Goal: Task Accomplishment & Management: Use online tool/utility

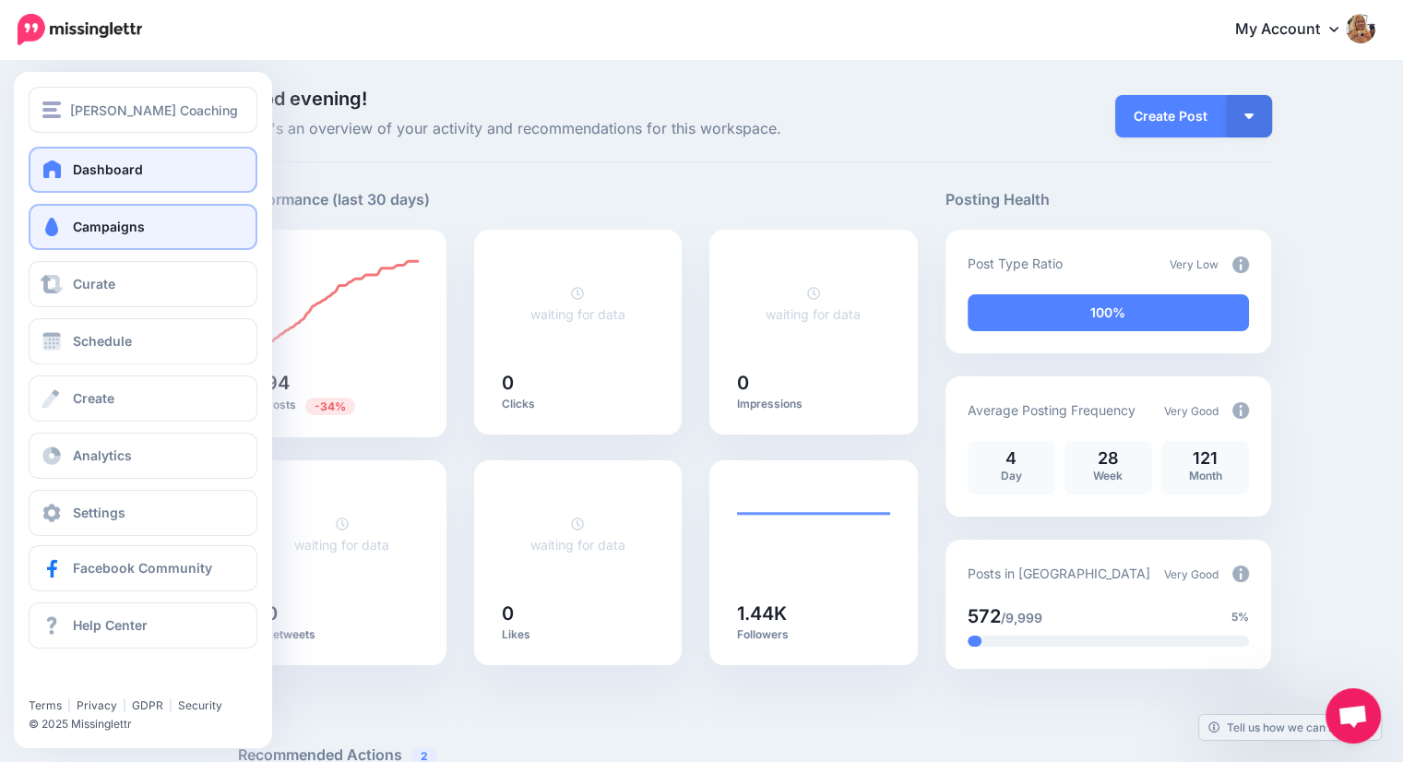
click at [84, 219] on span "Campaigns" at bounding box center [109, 227] width 72 height 16
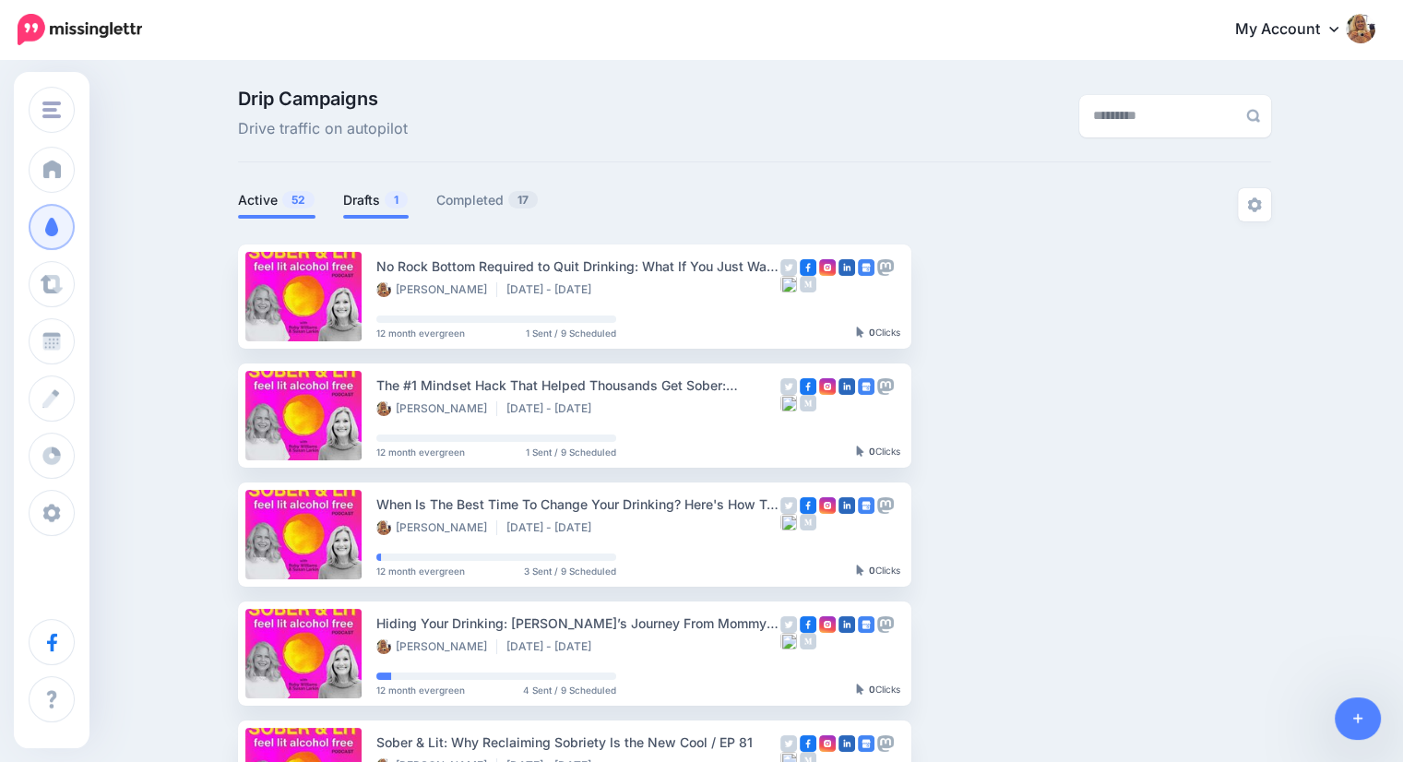
click at [367, 200] on link "Drafts 1" at bounding box center [375, 200] width 65 height 22
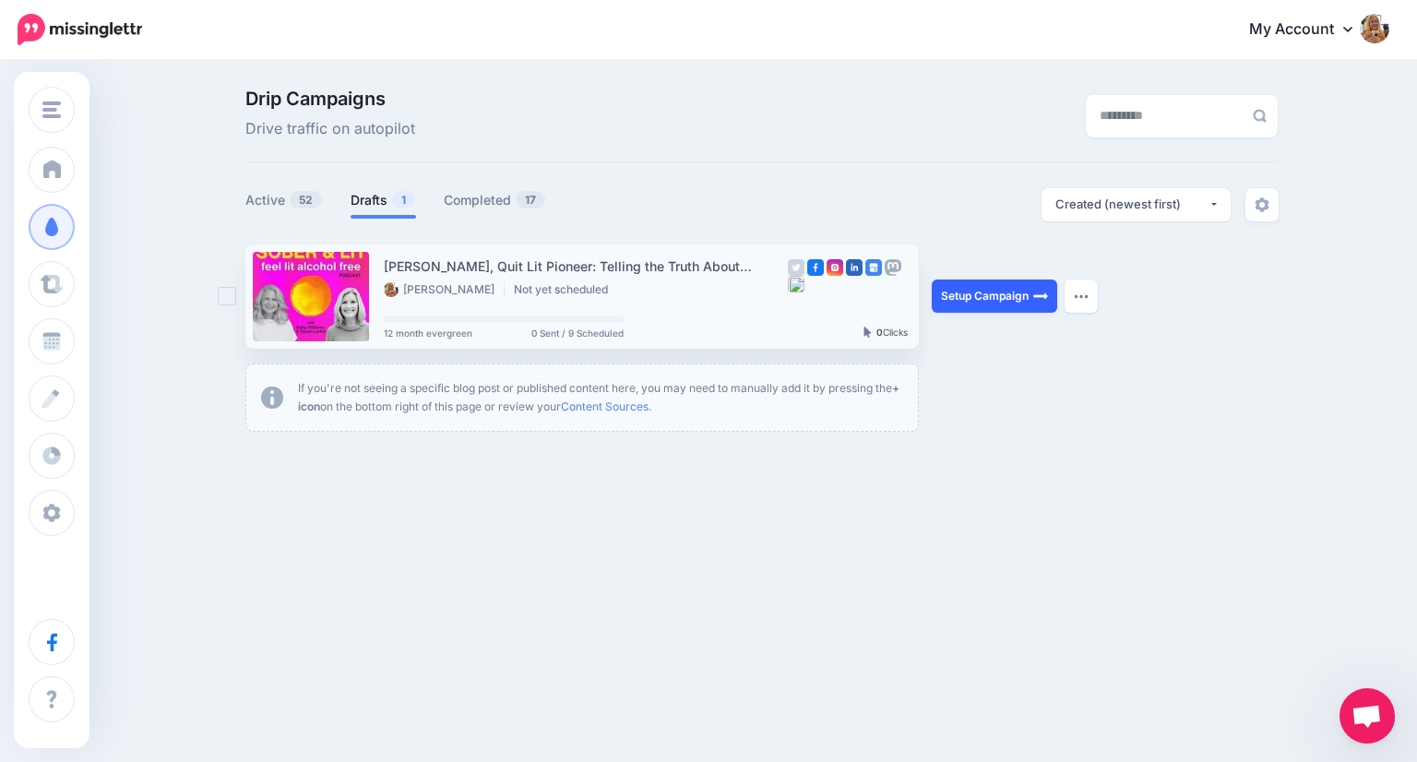
click at [955, 292] on link "Setup Campaign" at bounding box center [993, 295] width 125 height 33
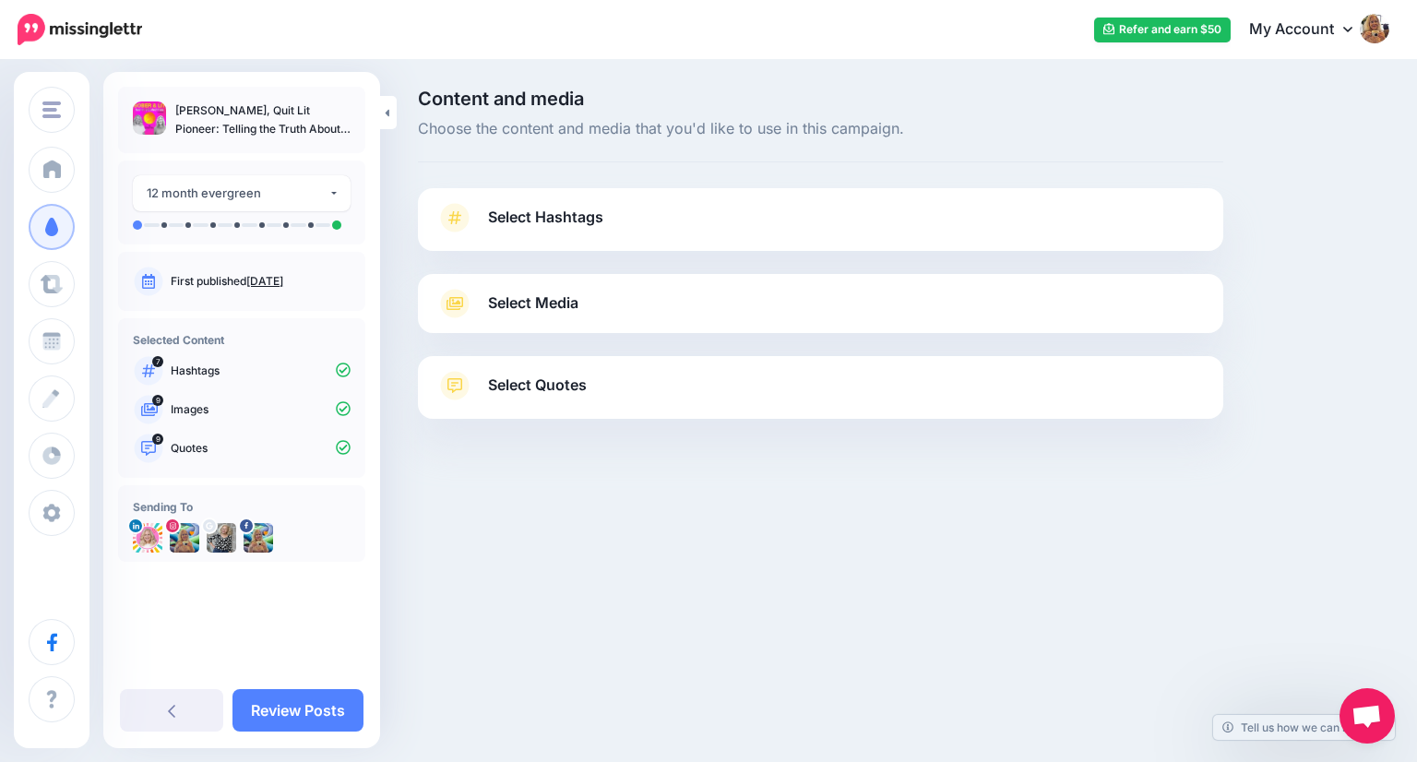
click at [520, 217] on span "Select Hashtags" at bounding box center [545, 217] width 115 height 25
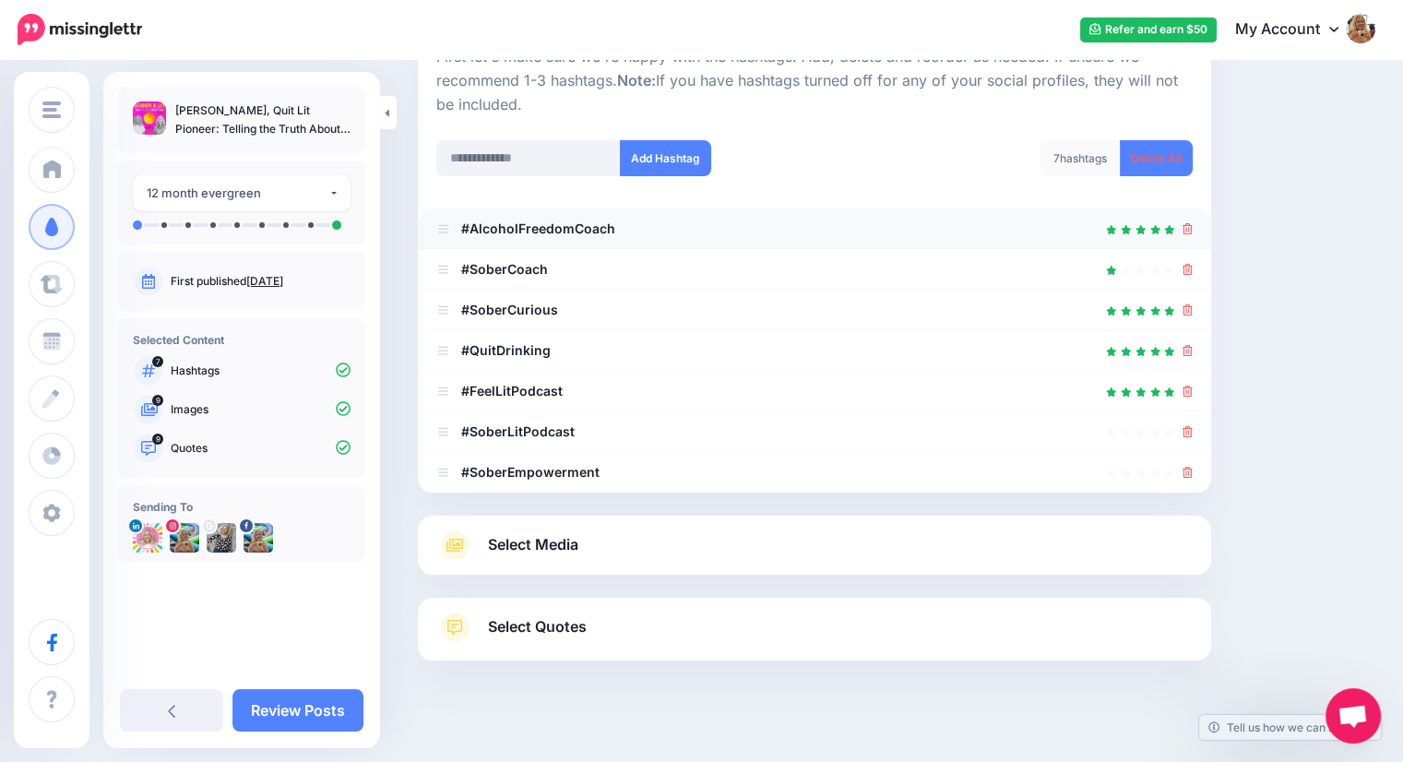
scroll to position [224, 0]
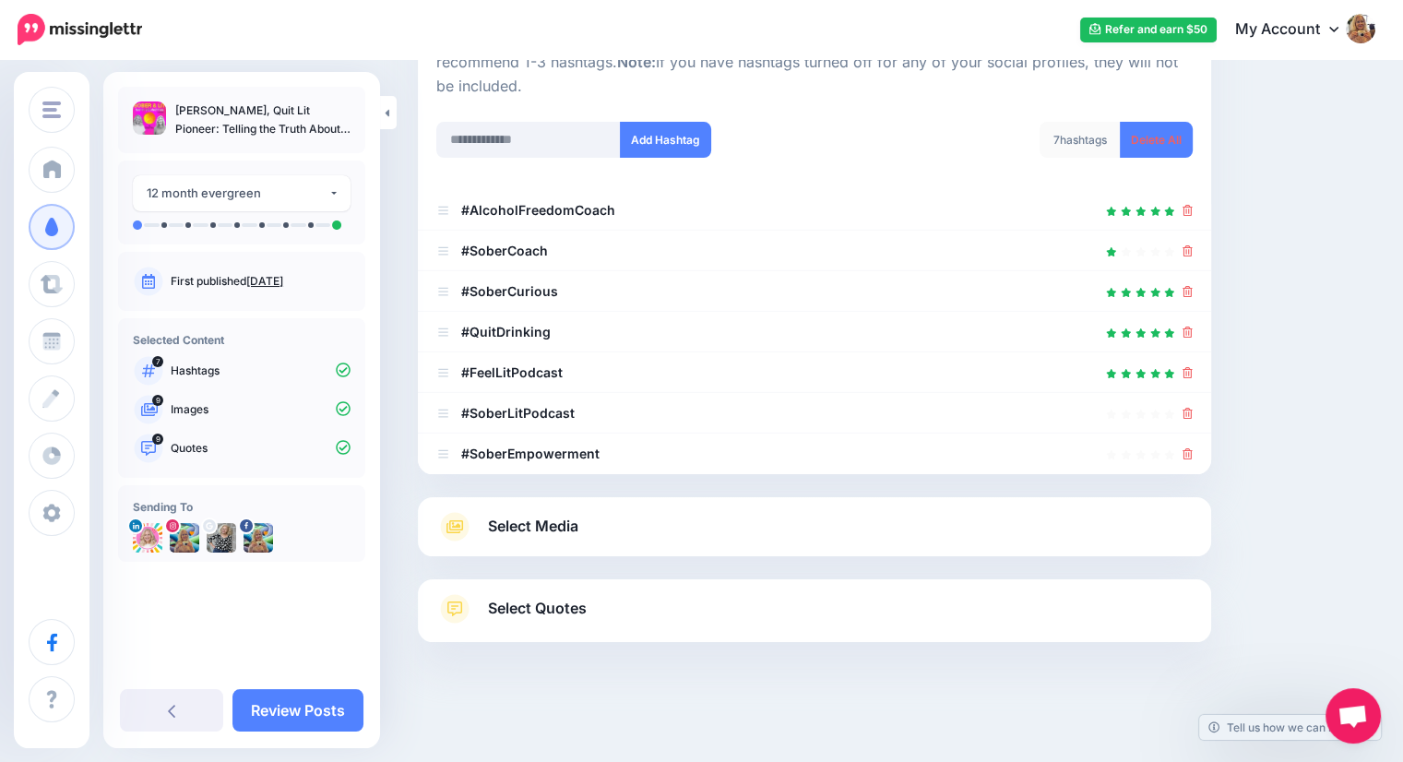
click at [550, 526] on span "Select Media" at bounding box center [533, 526] width 90 height 25
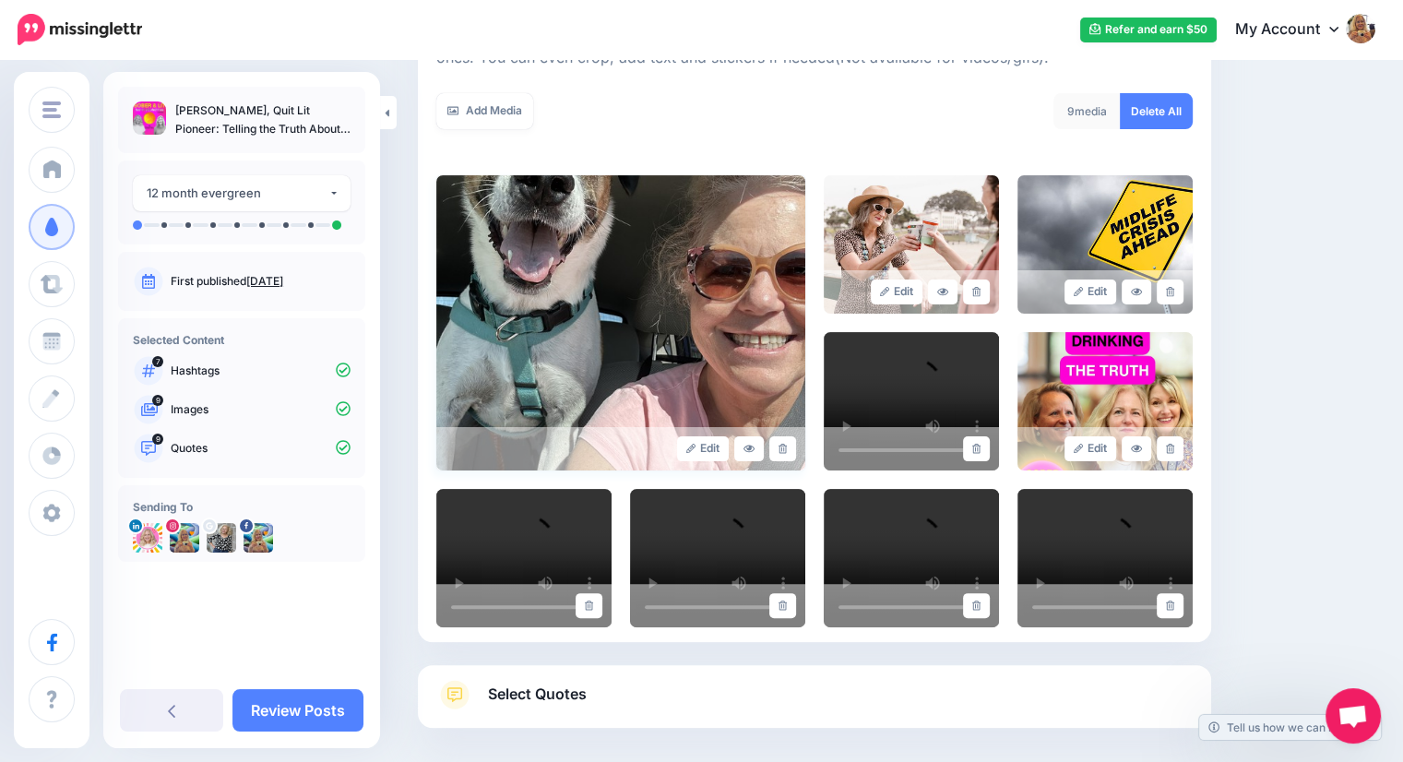
scroll to position [391, 0]
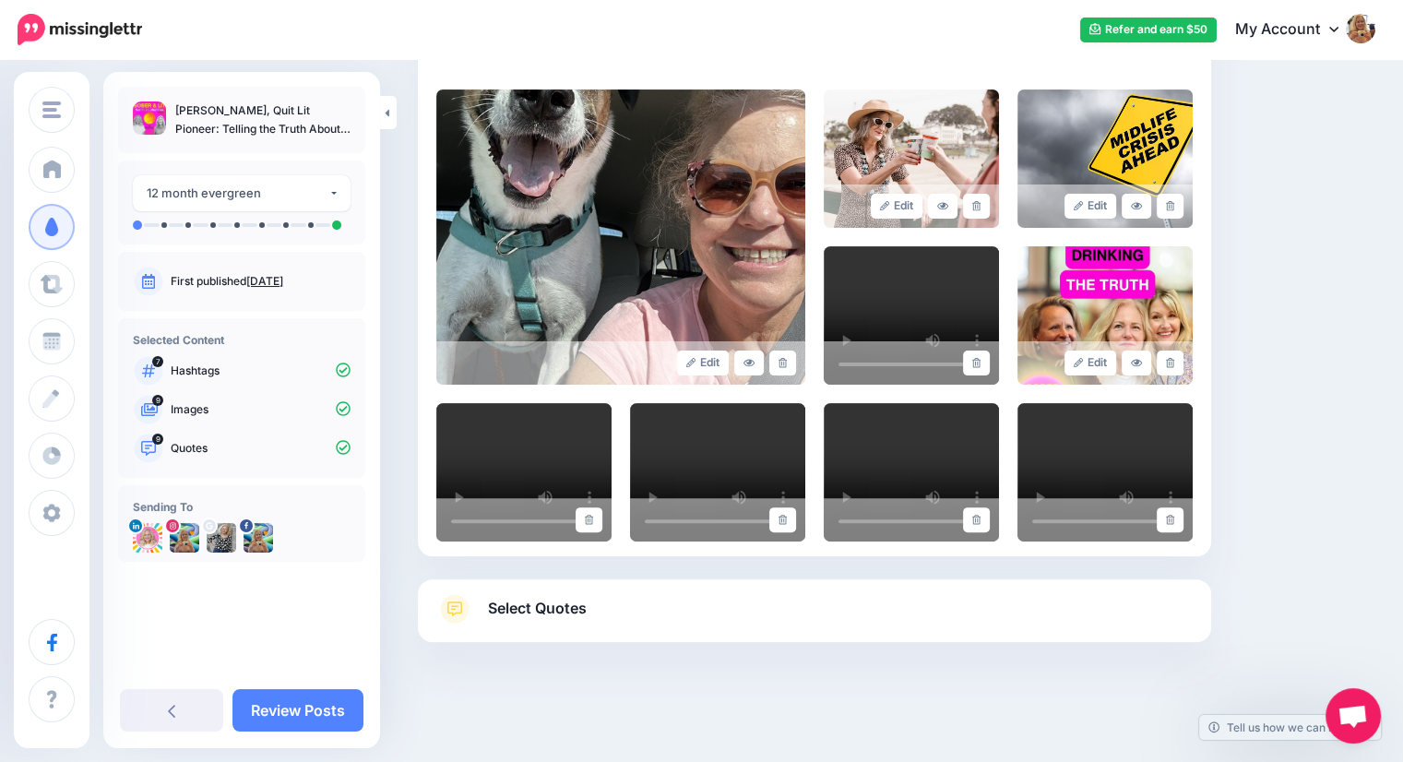
click at [531, 610] on span "Select Quotes" at bounding box center [537, 608] width 99 height 25
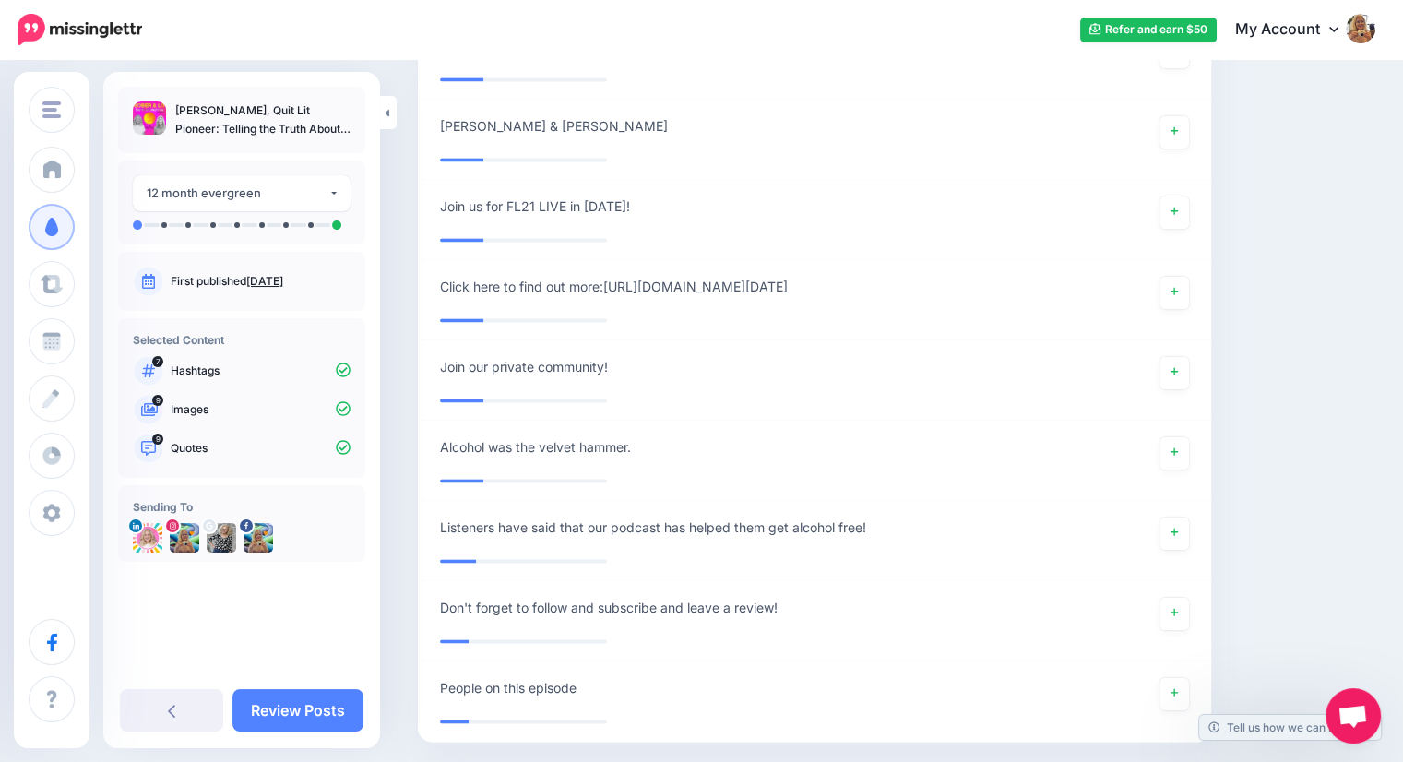
scroll to position [2647, 0]
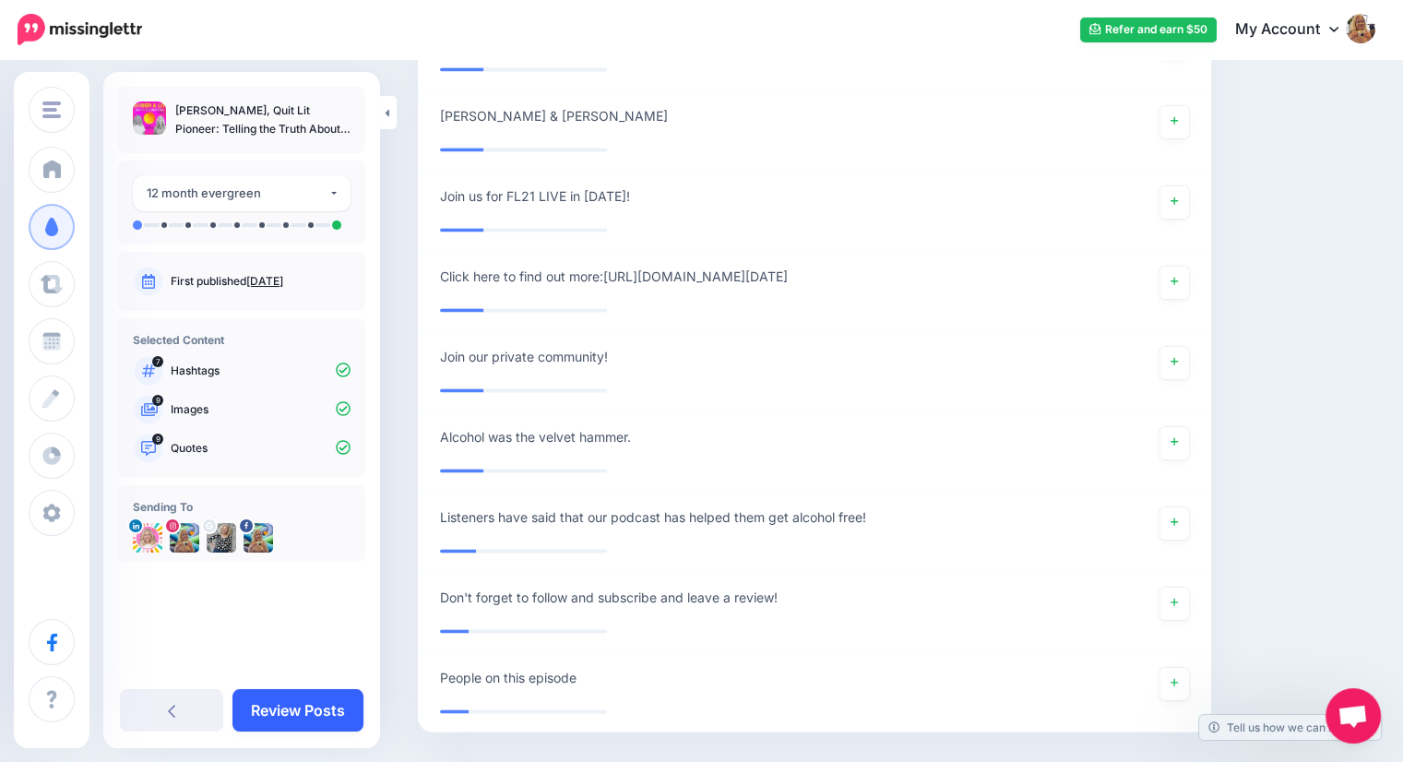
click at [302, 709] on link "Review Posts" at bounding box center [297, 710] width 131 height 42
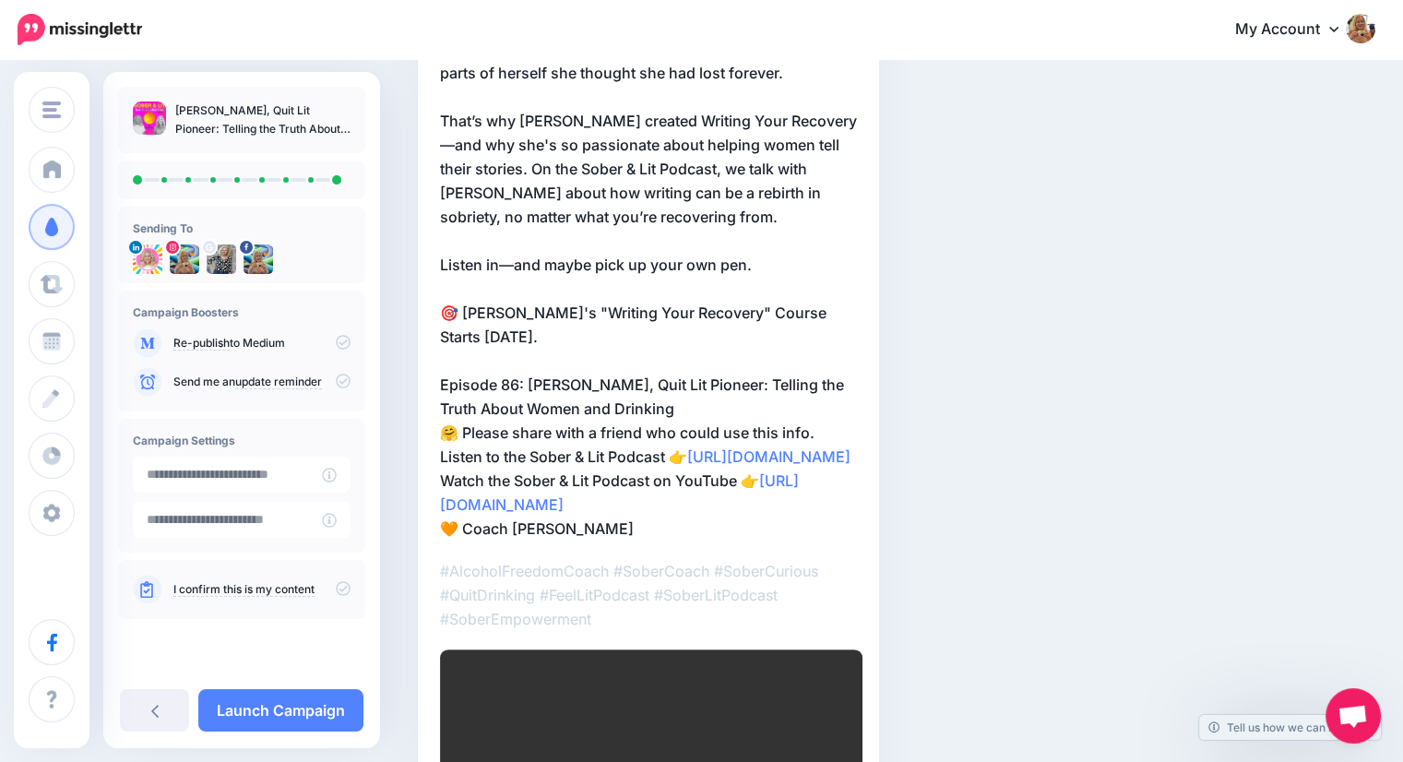
scroll to position [75, 0]
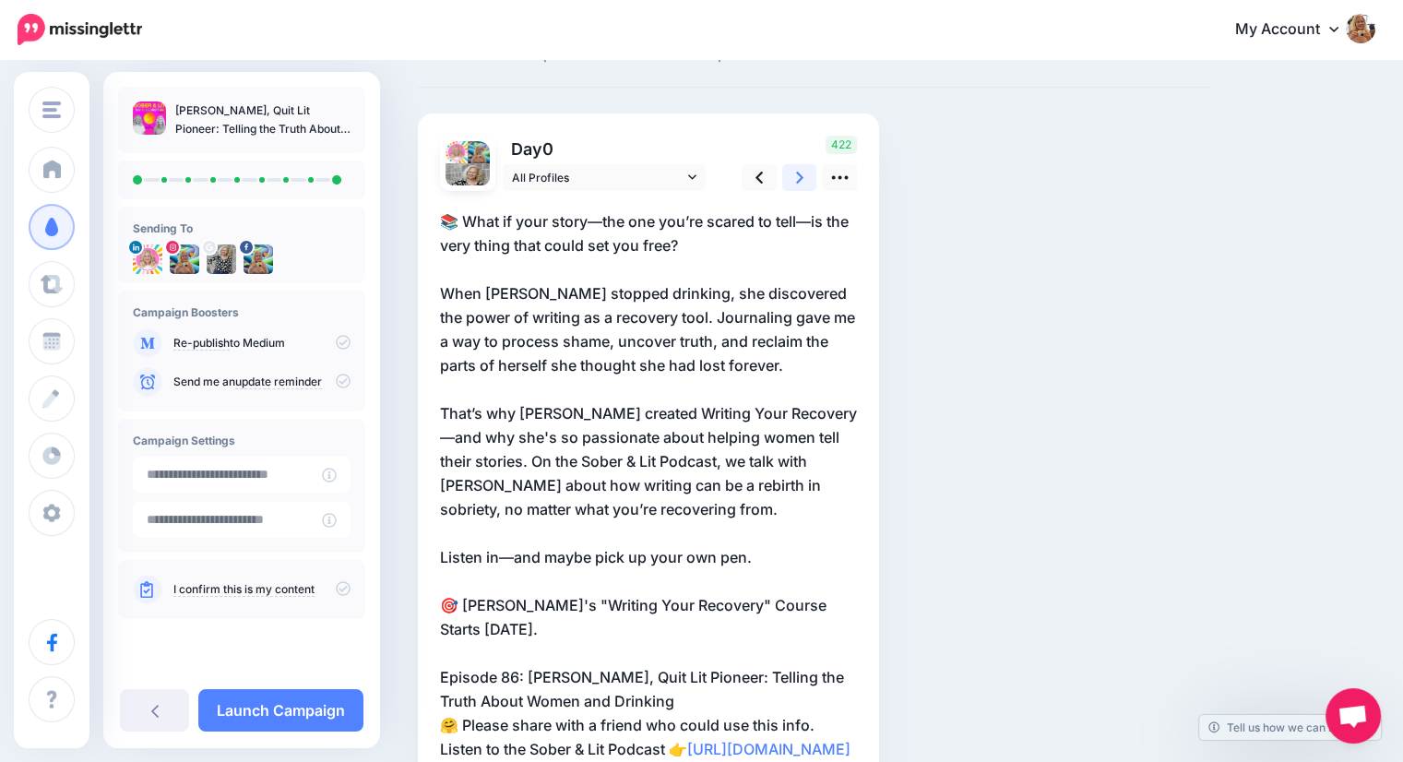
click at [793, 178] on link at bounding box center [799, 177] width 35 height 27
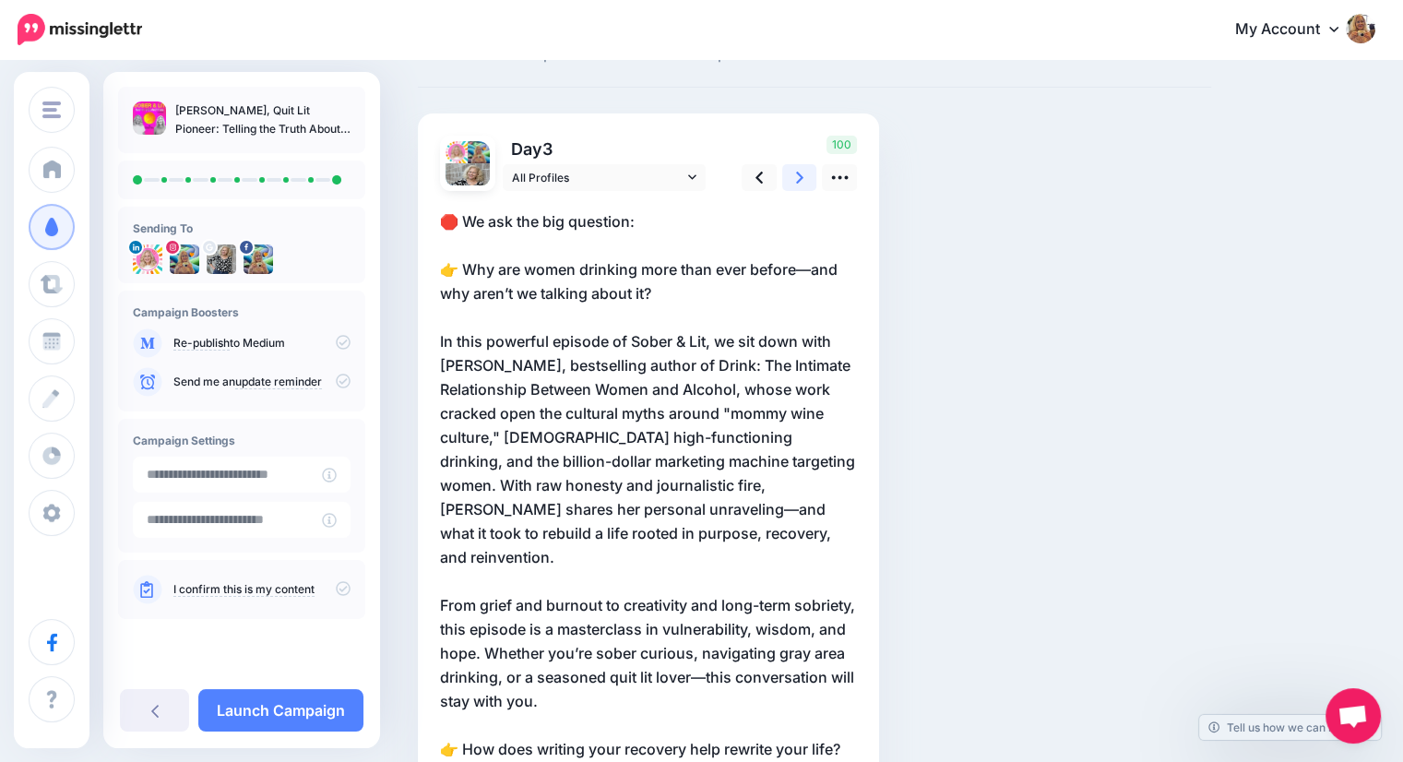
click at [793, 178] on link at bounding box center [799, 177] width 35 height 27
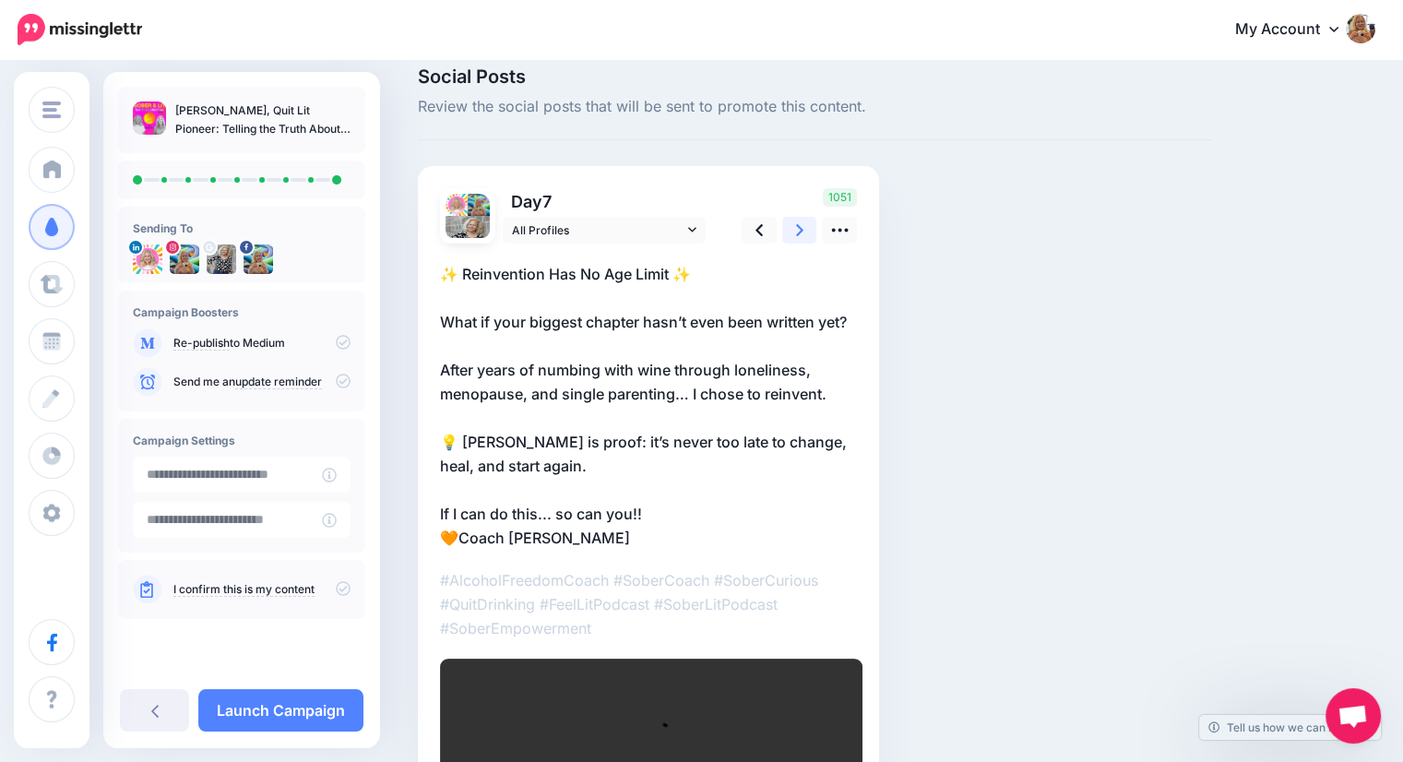
scroll to position [0, 0]
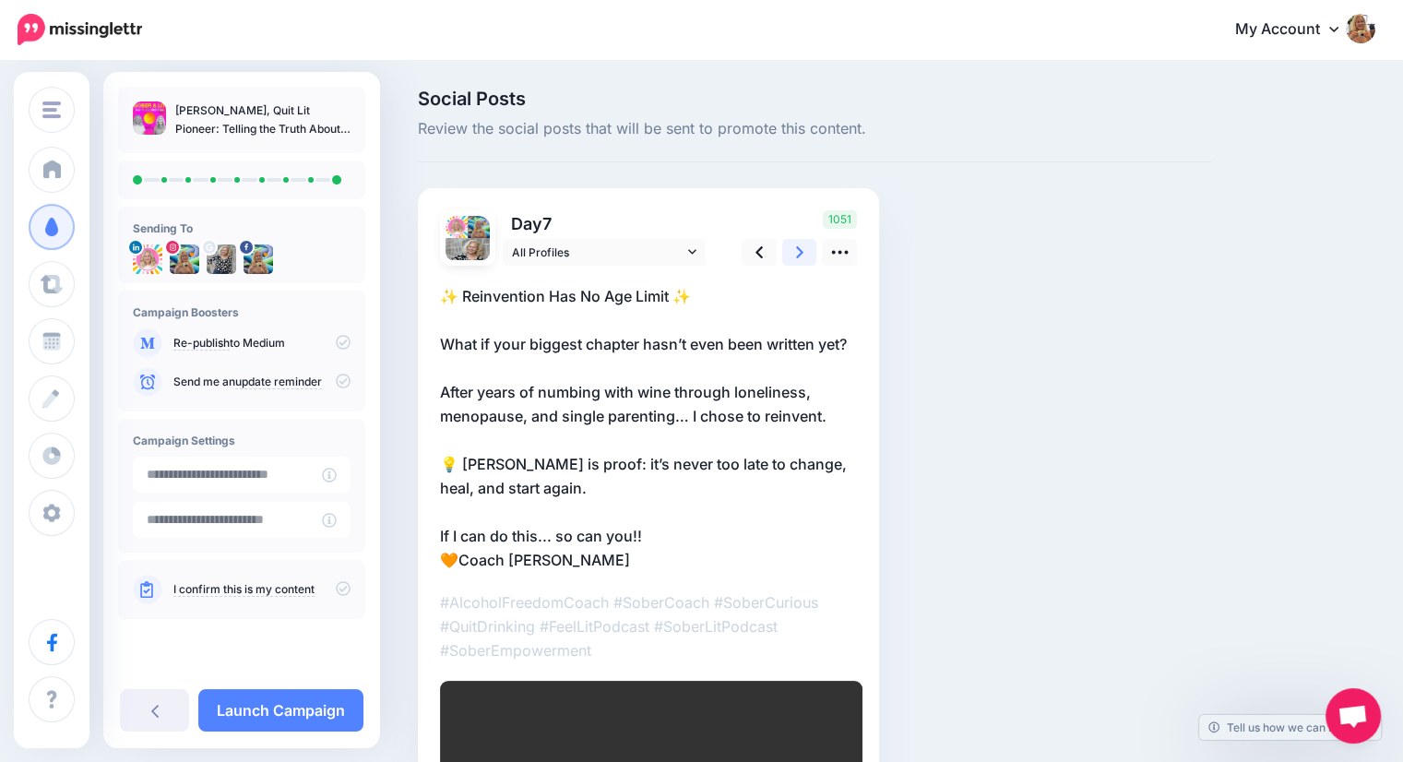
click at [793, 246] on link at bounding box center [799, 252] width 35 height 27
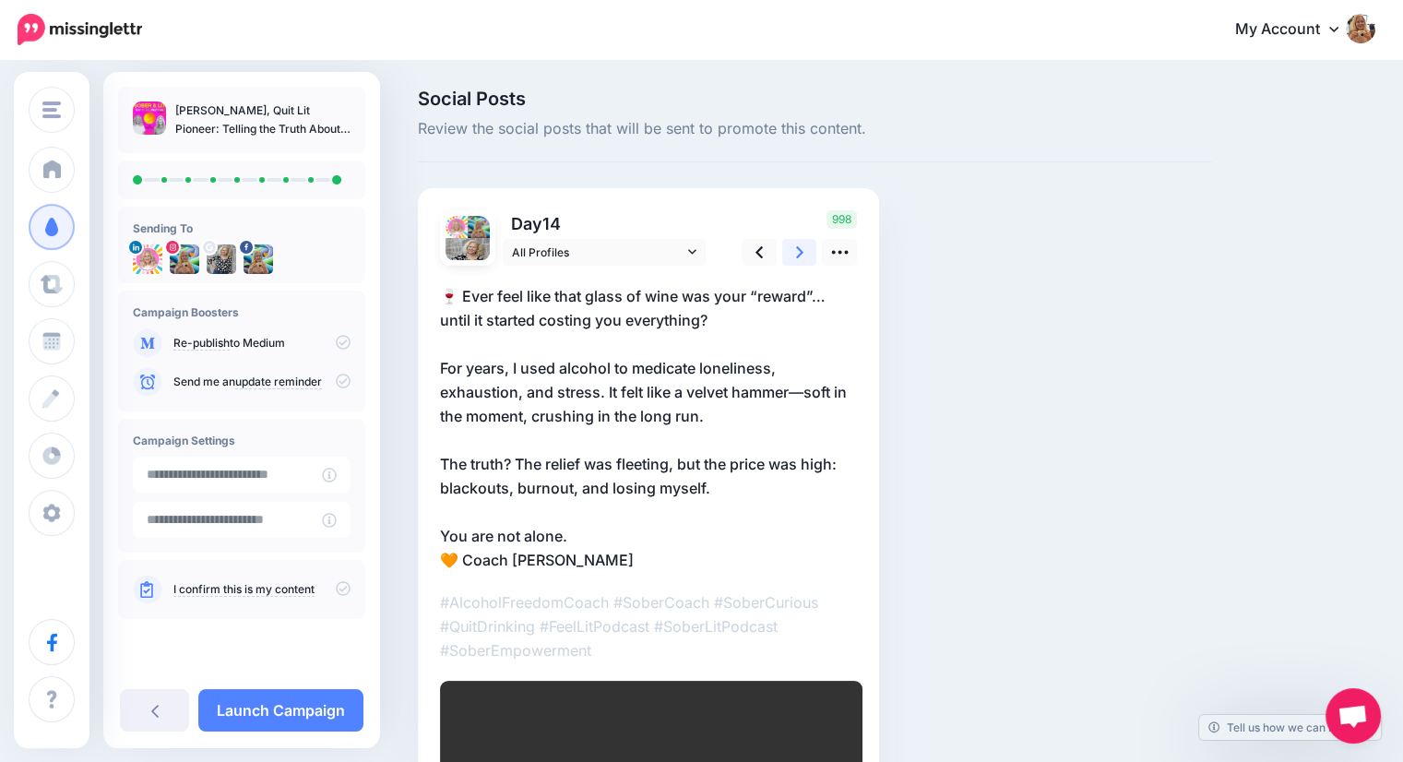
click at [796, 245] on icon at bounding box center [799, 252] width 7 height 19
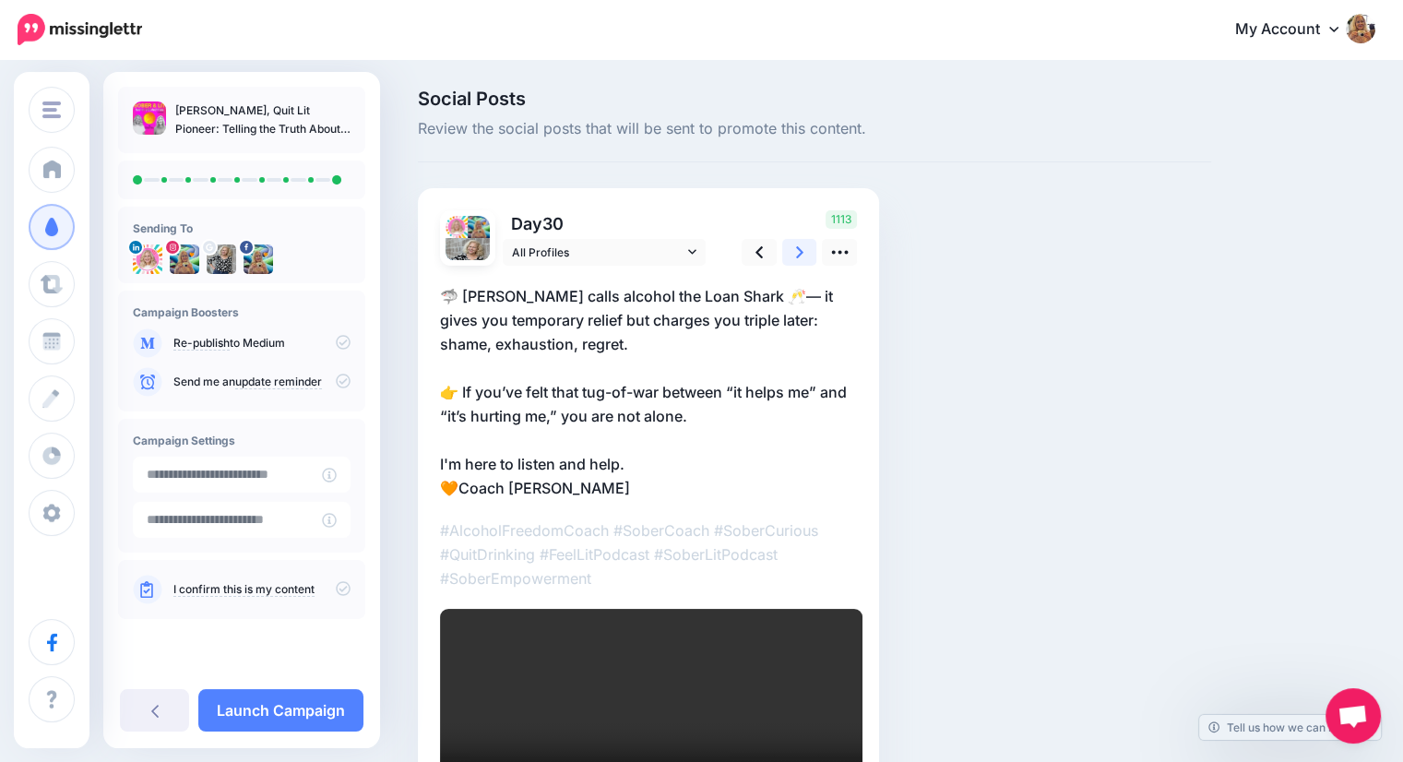
click at [786, 255] on link at bounding box center [799, 252] width 35 height 27
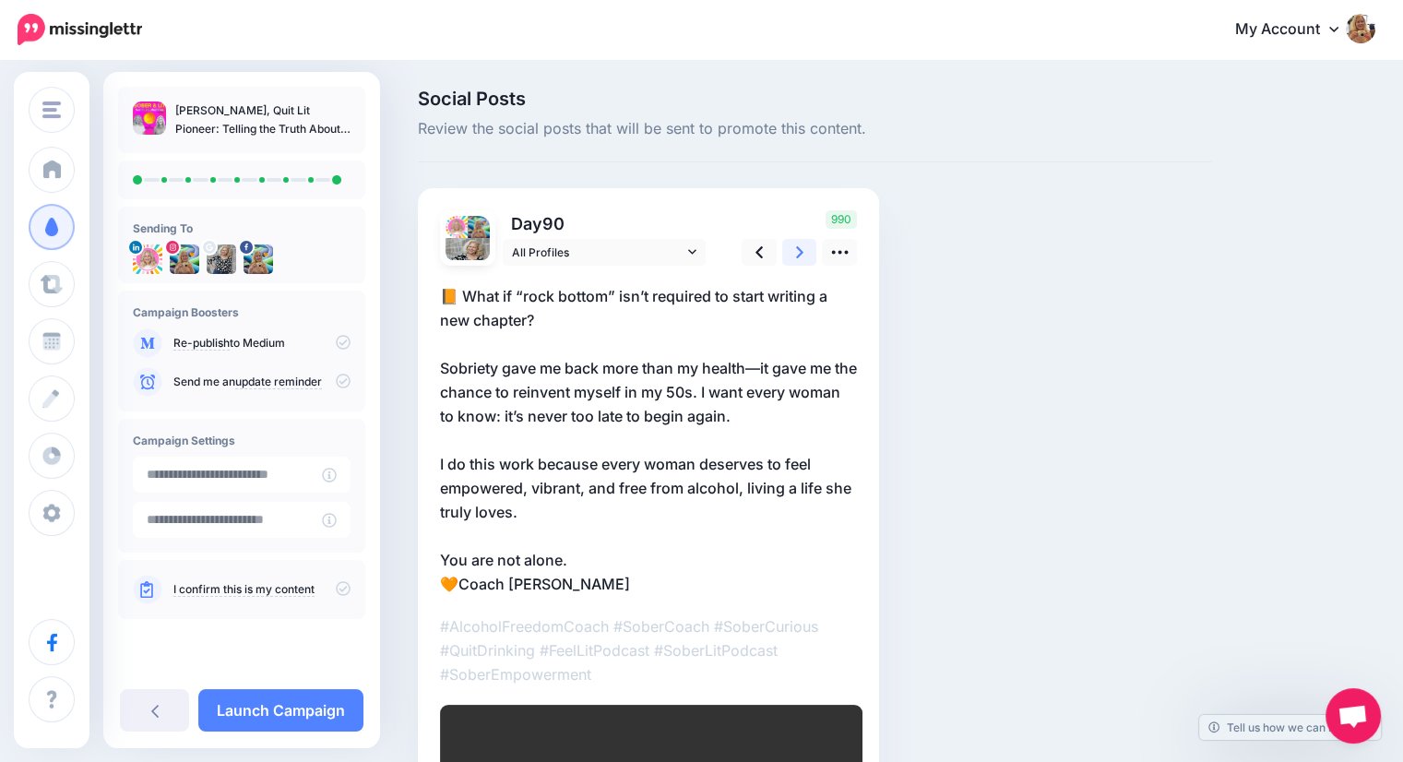
click at [787, 254] on link at bounding box center [799, 252] width 35 height 27
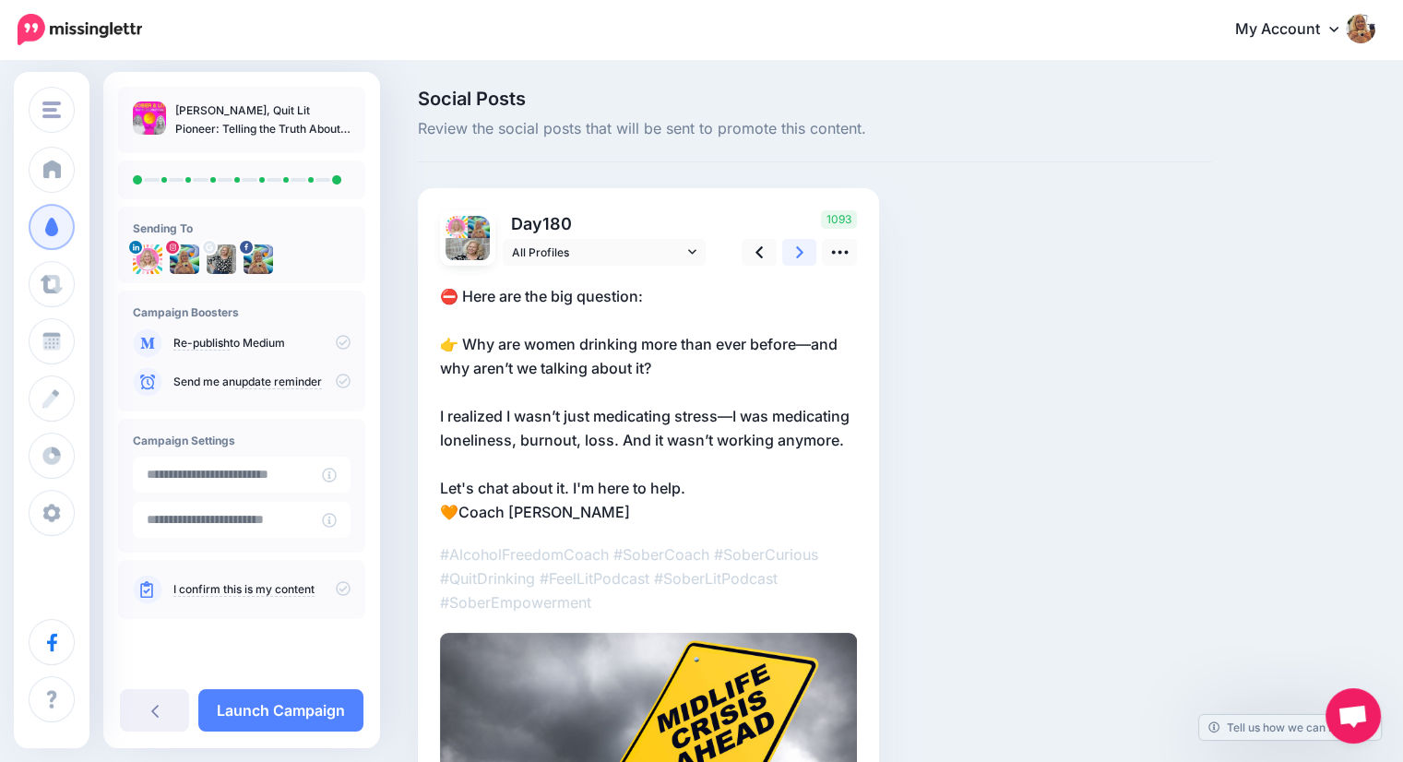
click at [796, 254] on icon at bounding box center [799, 252] width 7 height 19
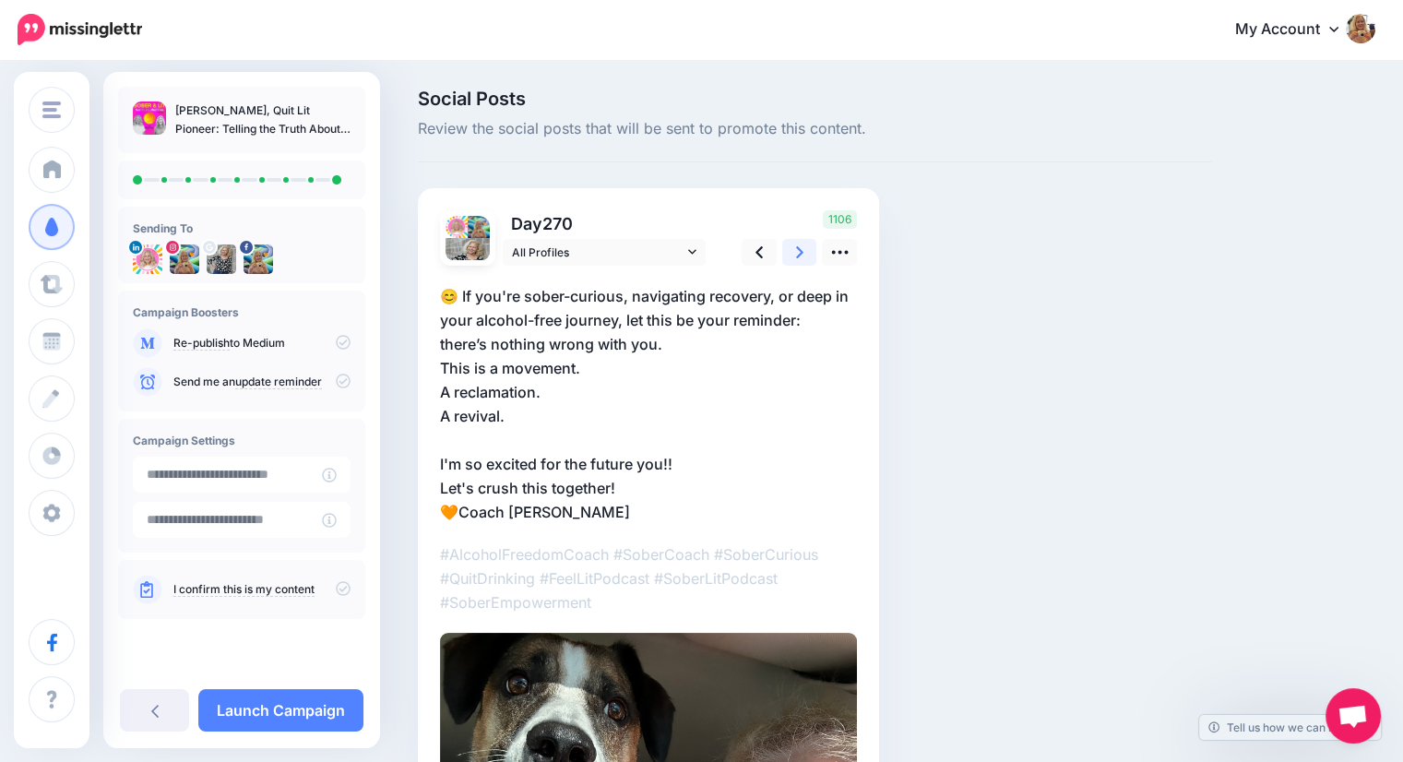
click at [800, 261] on icon at bounding box center [799, 252] width 7 height 19
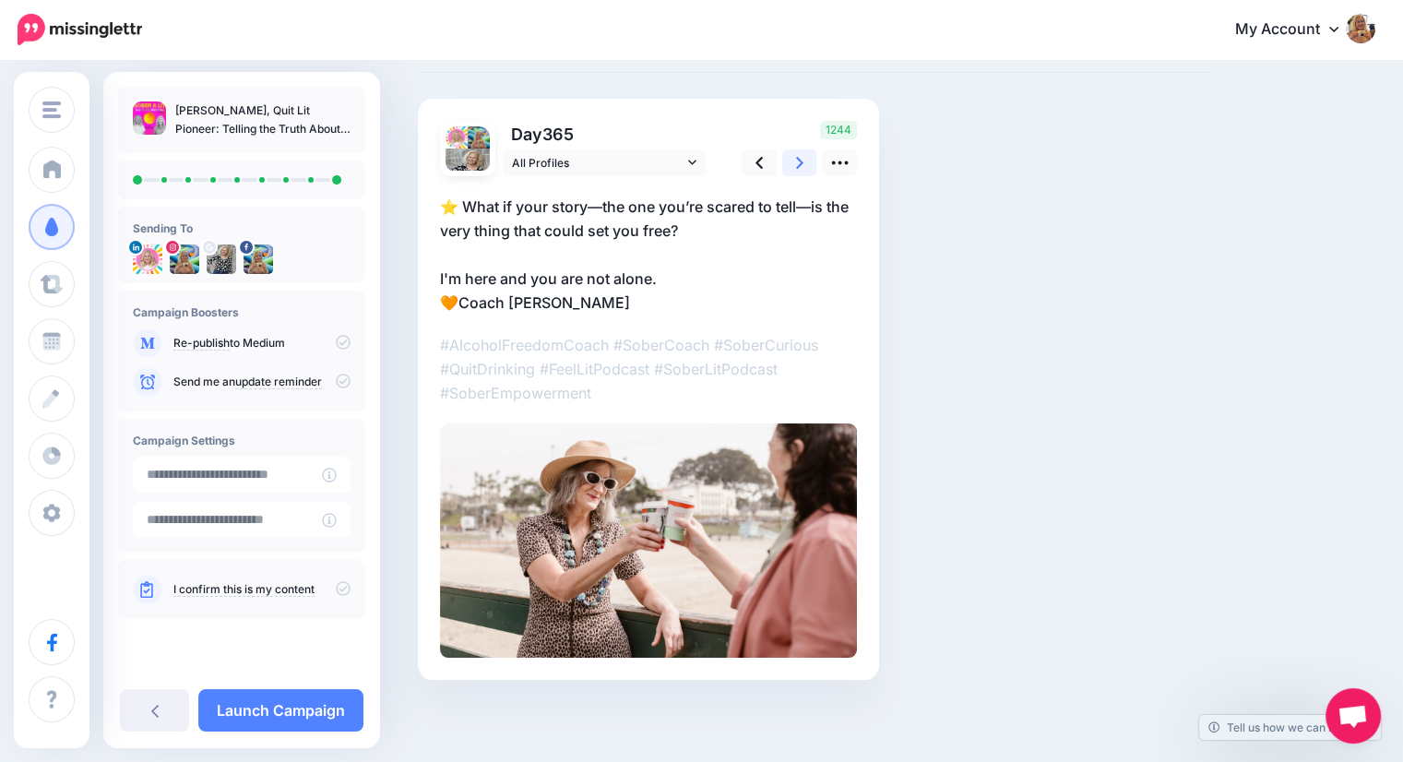
scroll to position [90, 0]
click at [262, 705] on link "Launch Campaign" at bounding box center [280, 710] width 165 height 42
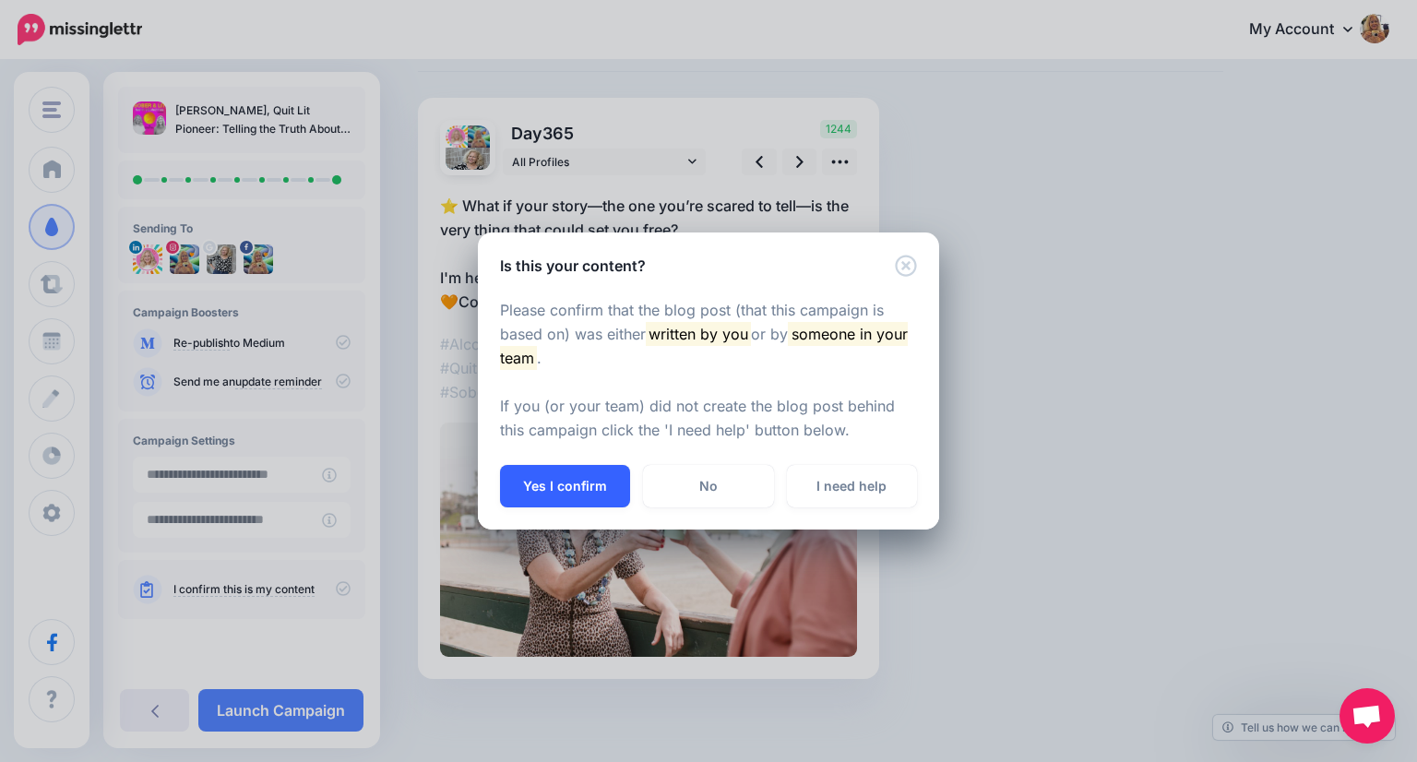
click at [552, 499] on button "Yes I confirm" at bounding box center [565, 486] width 130 height 42
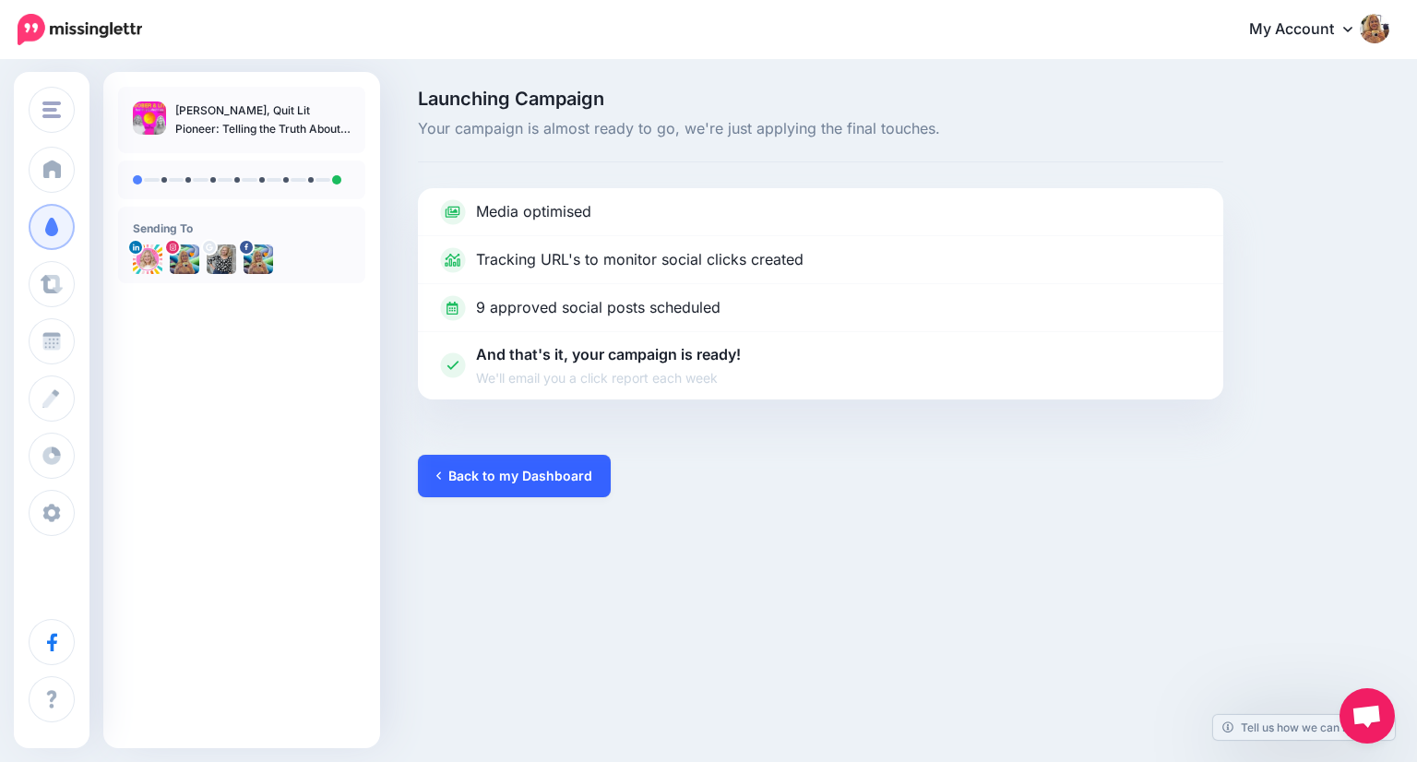
click at [506, 466] on link "Back to my Dashboard" at bounding box center [514, 476] width 193 height 42
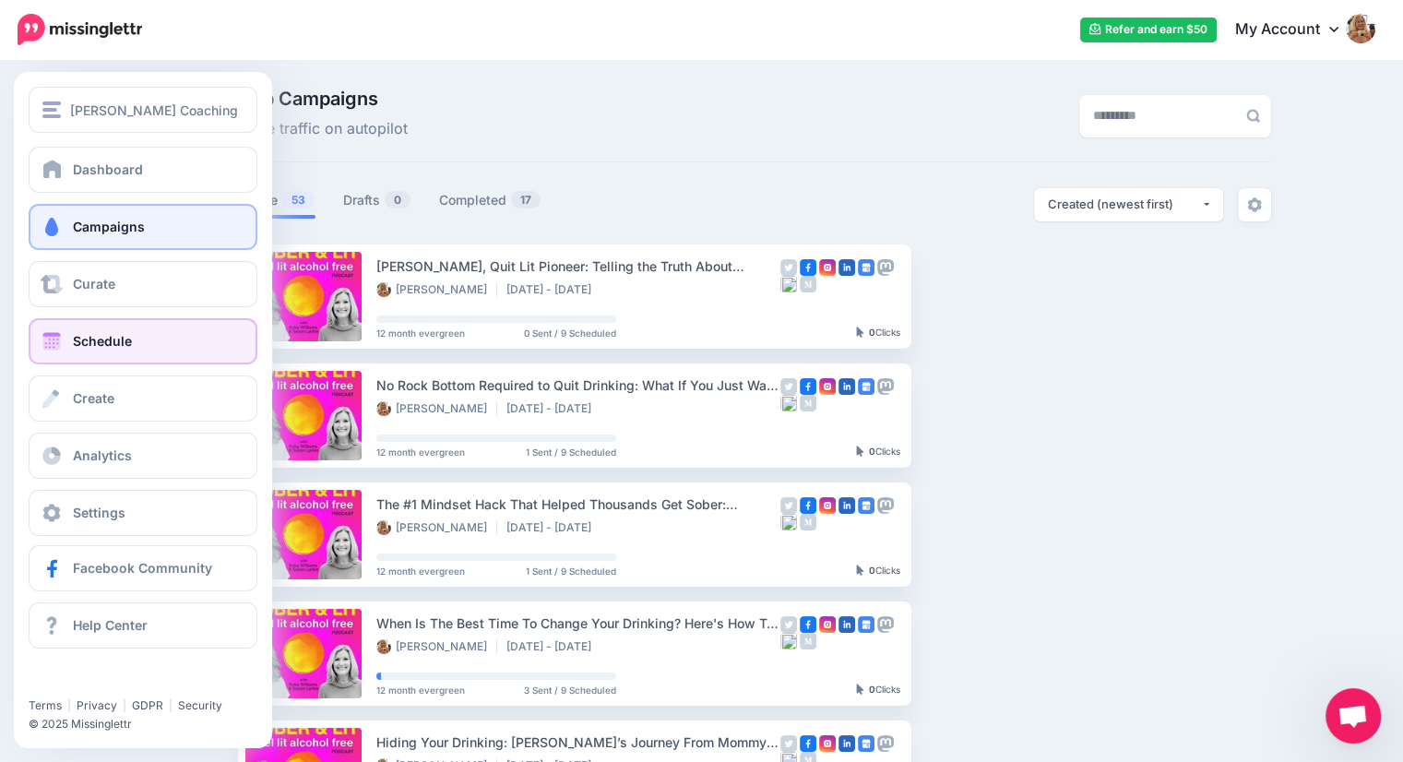
click at [81, 337] on span "Schedule" at bounding box center [102, 341] width 59 height 16
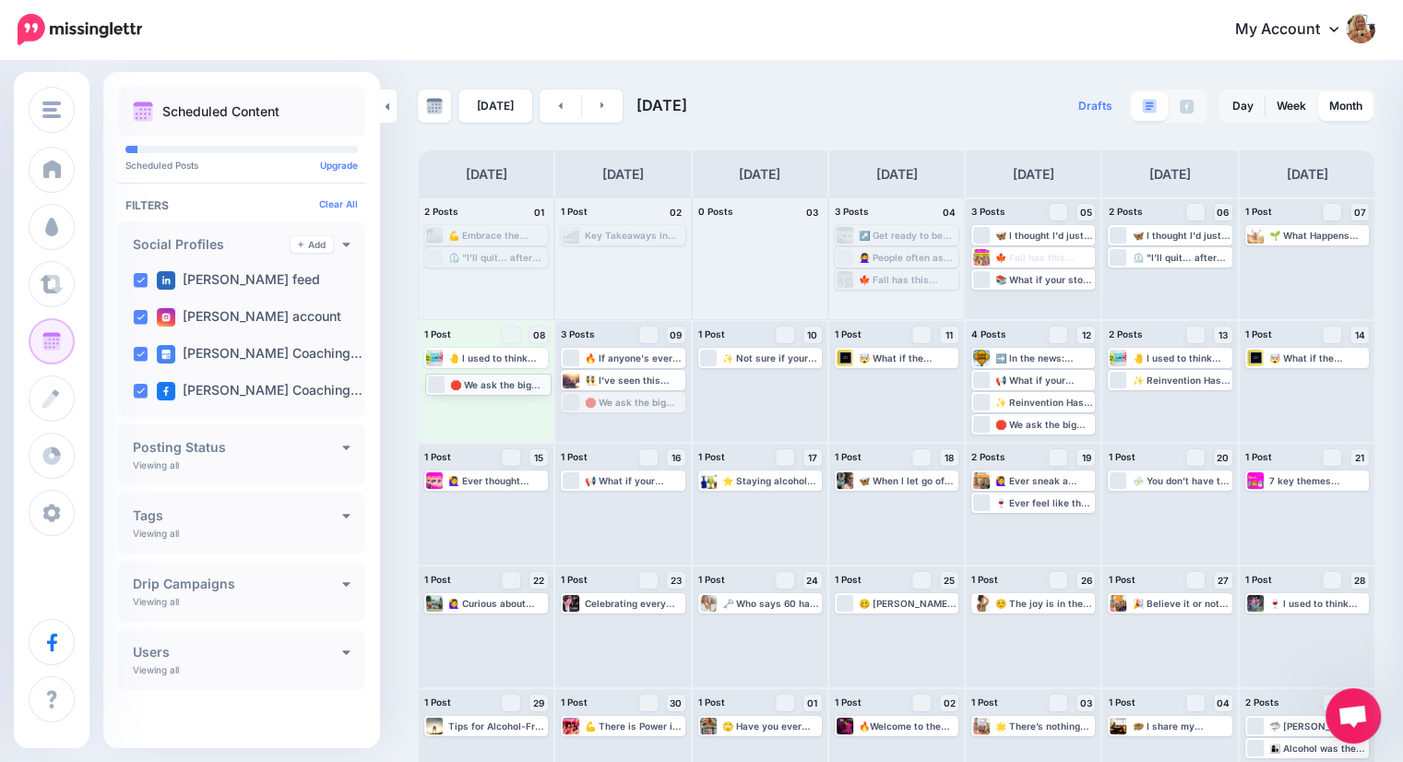
drag, startPoint x: 646, startPoint y: 403, endPoint x: 508, endPoint y: 385, distance: 138.6
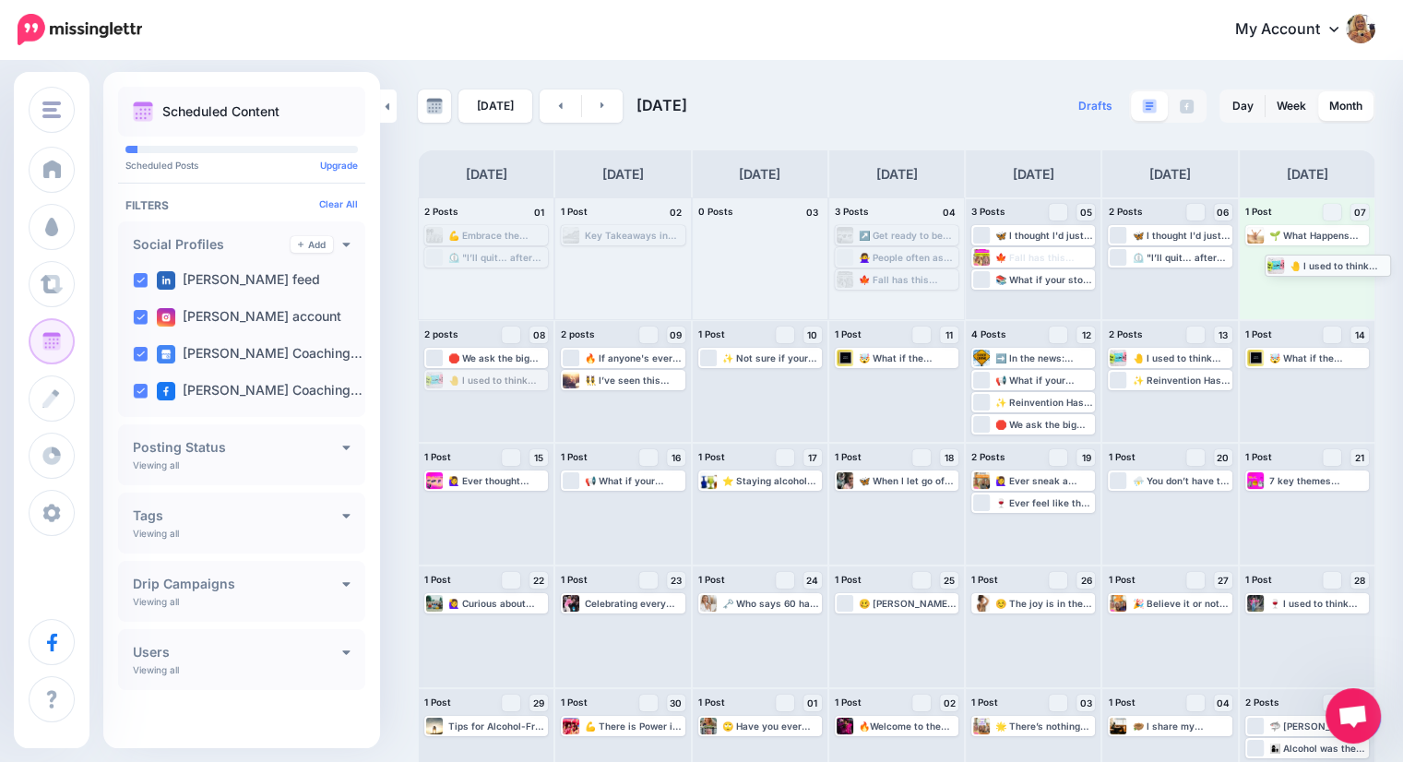
drag, startPoint x: 502, startPoint y: 382, endPoint x: 1342, endPoint y: 267, distance: 848.0
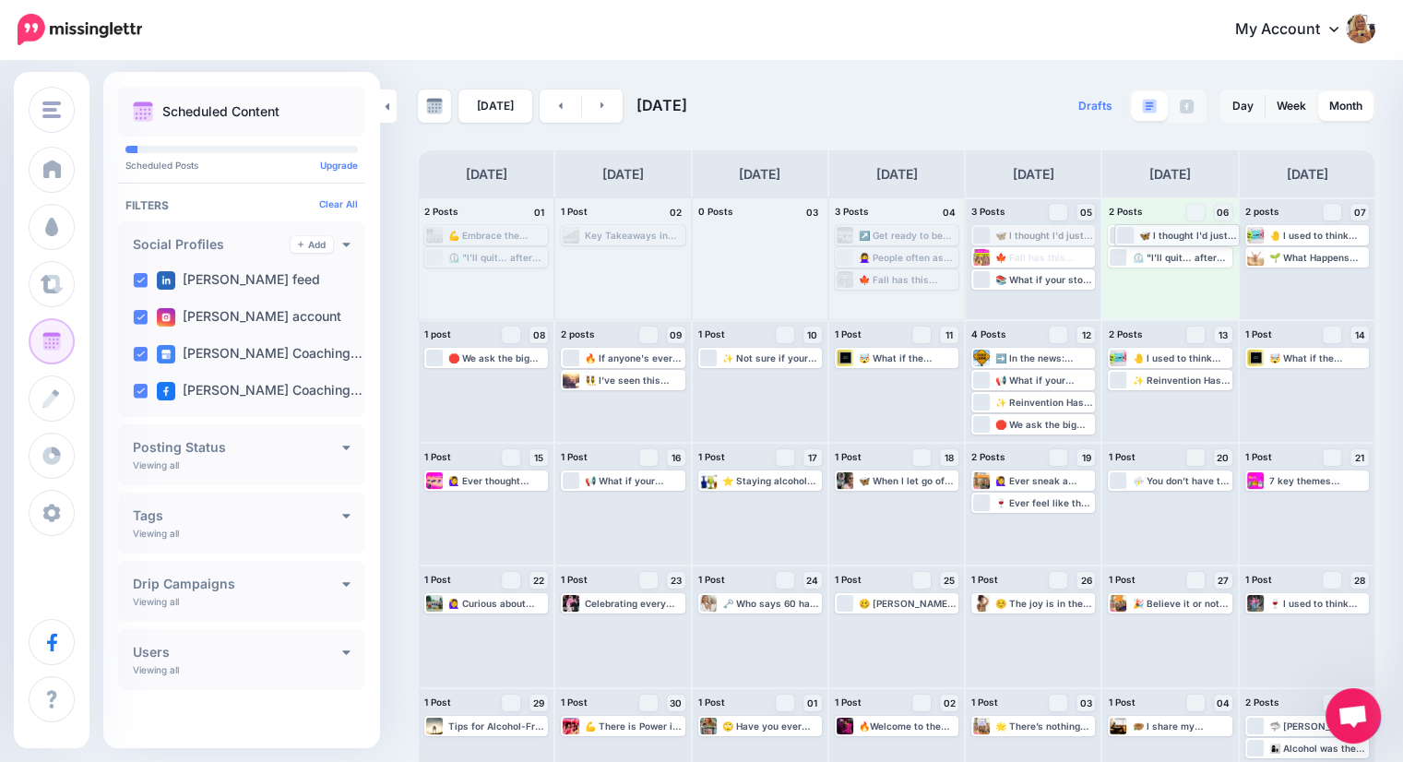
drag, startPoint x: 1025, startPoint y: 235, endPoint x: 1160, endPoint y: 234, distance: 134.6
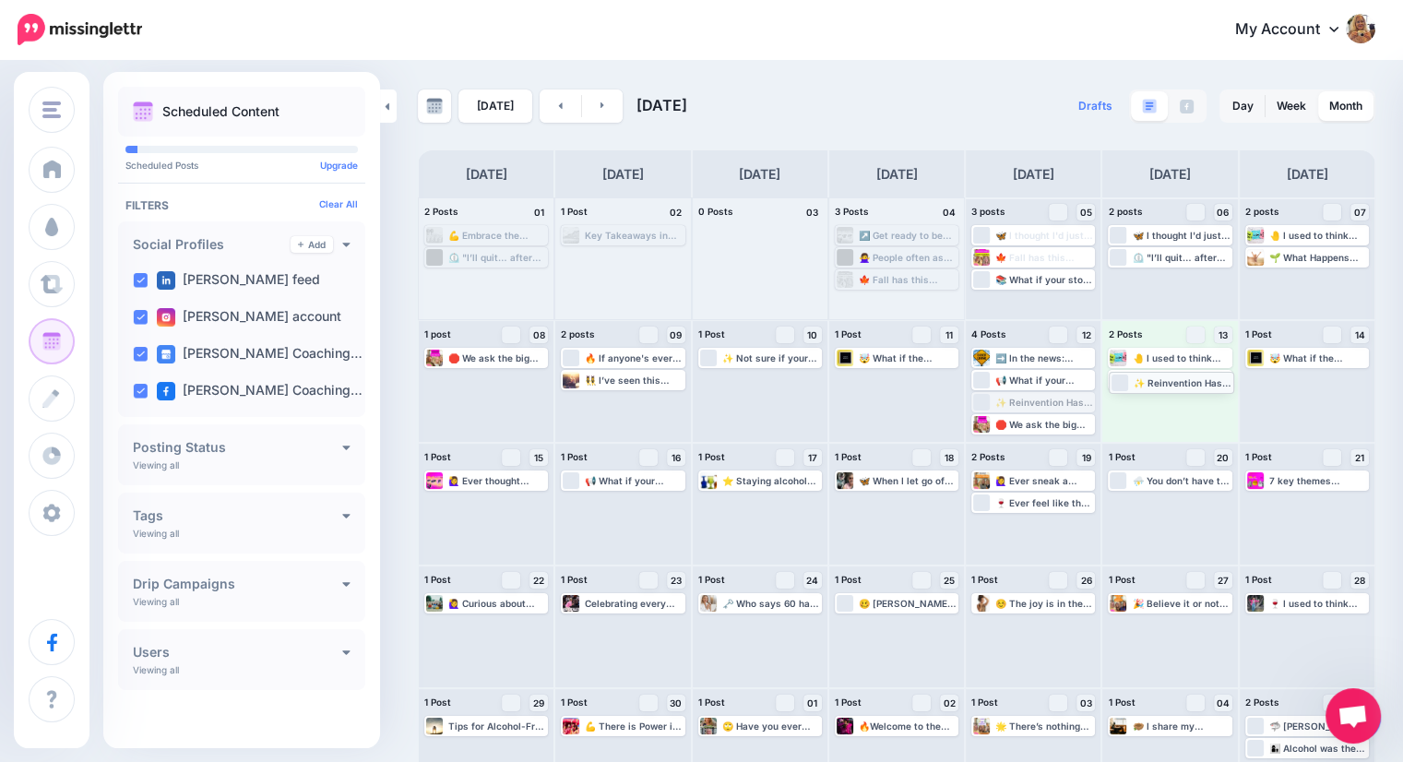
drag, startPoint x: 1056, startPoint y: 401, endPoint x: 1182, endPoint y: 381, distance: 128.0
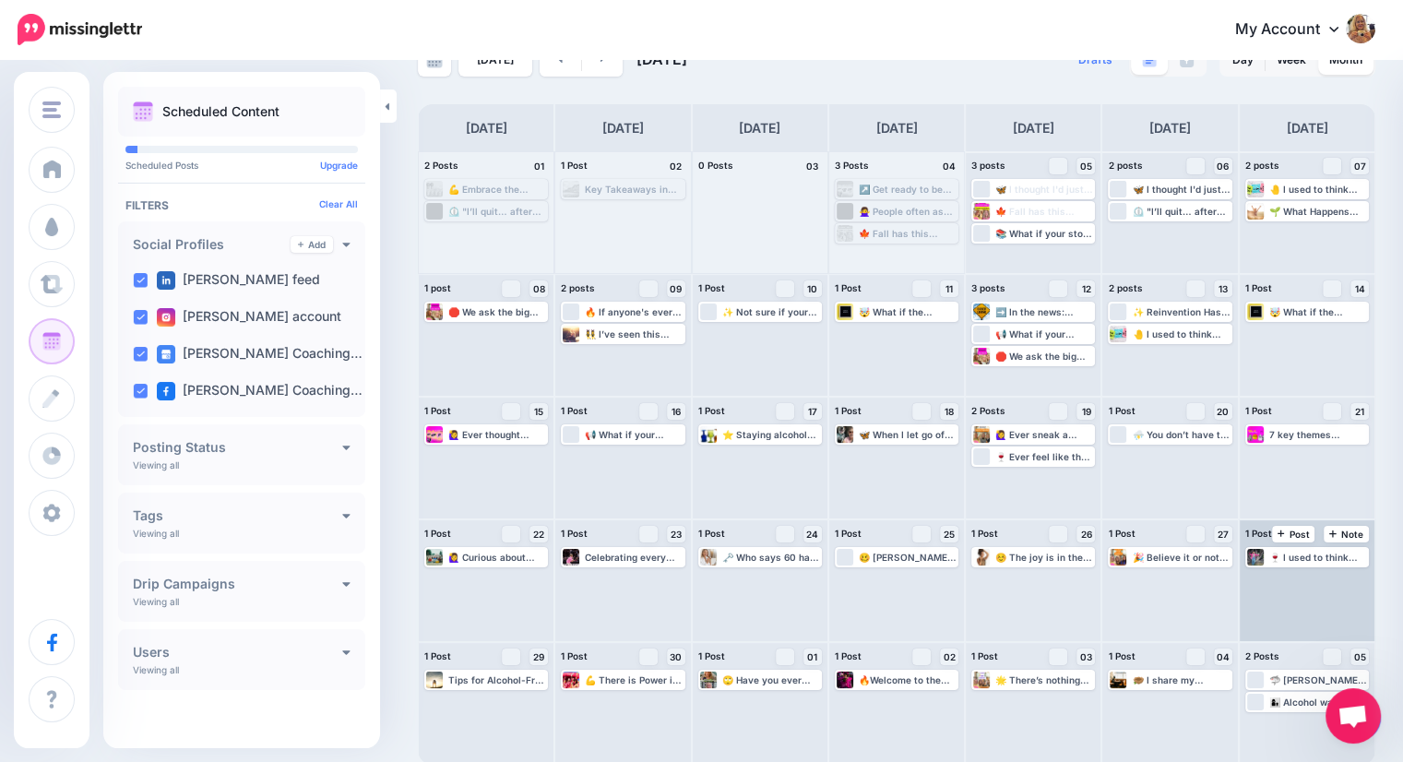
scroll to position [49, 0]
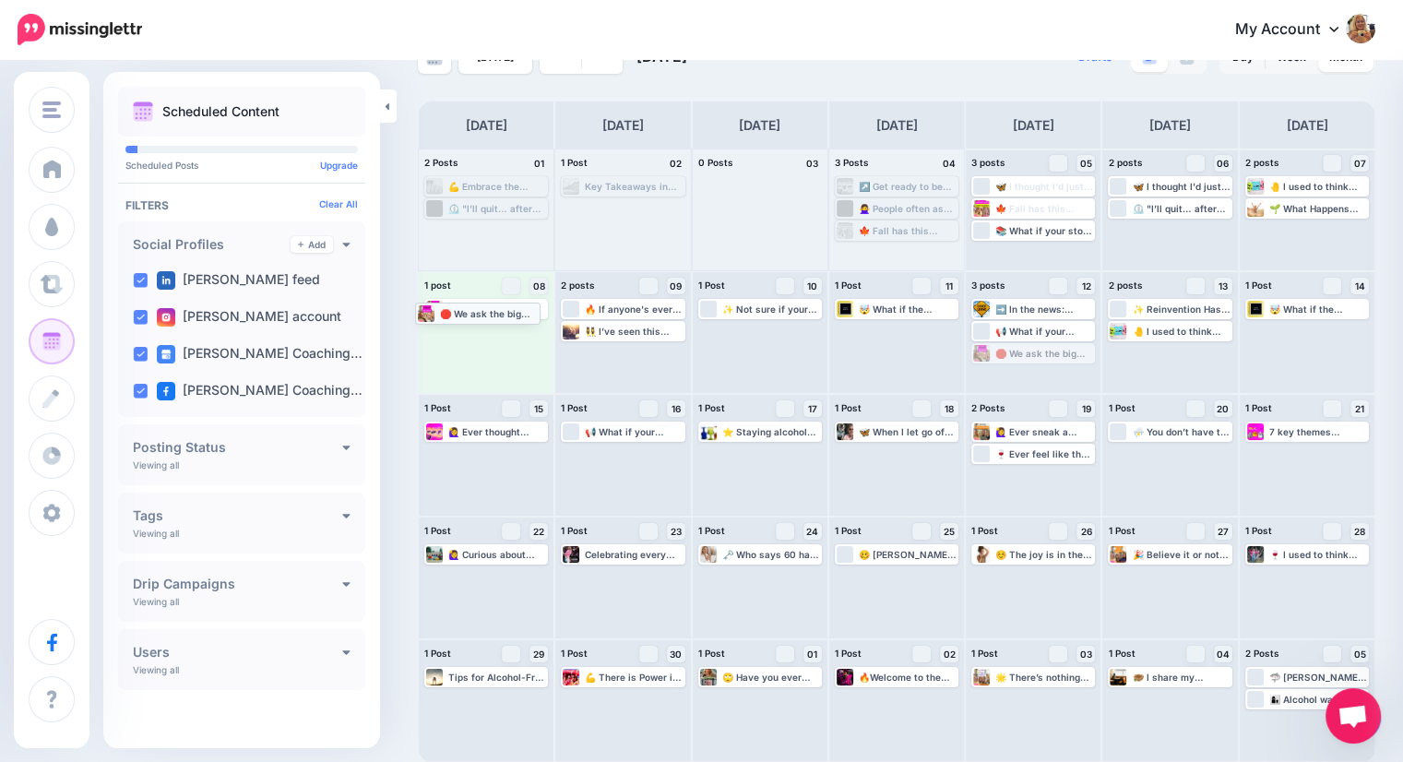
drag, startPoint x: 1025, startPoint y: 351, endPoint x: 460, endPoint y: 311, distance: 565.8
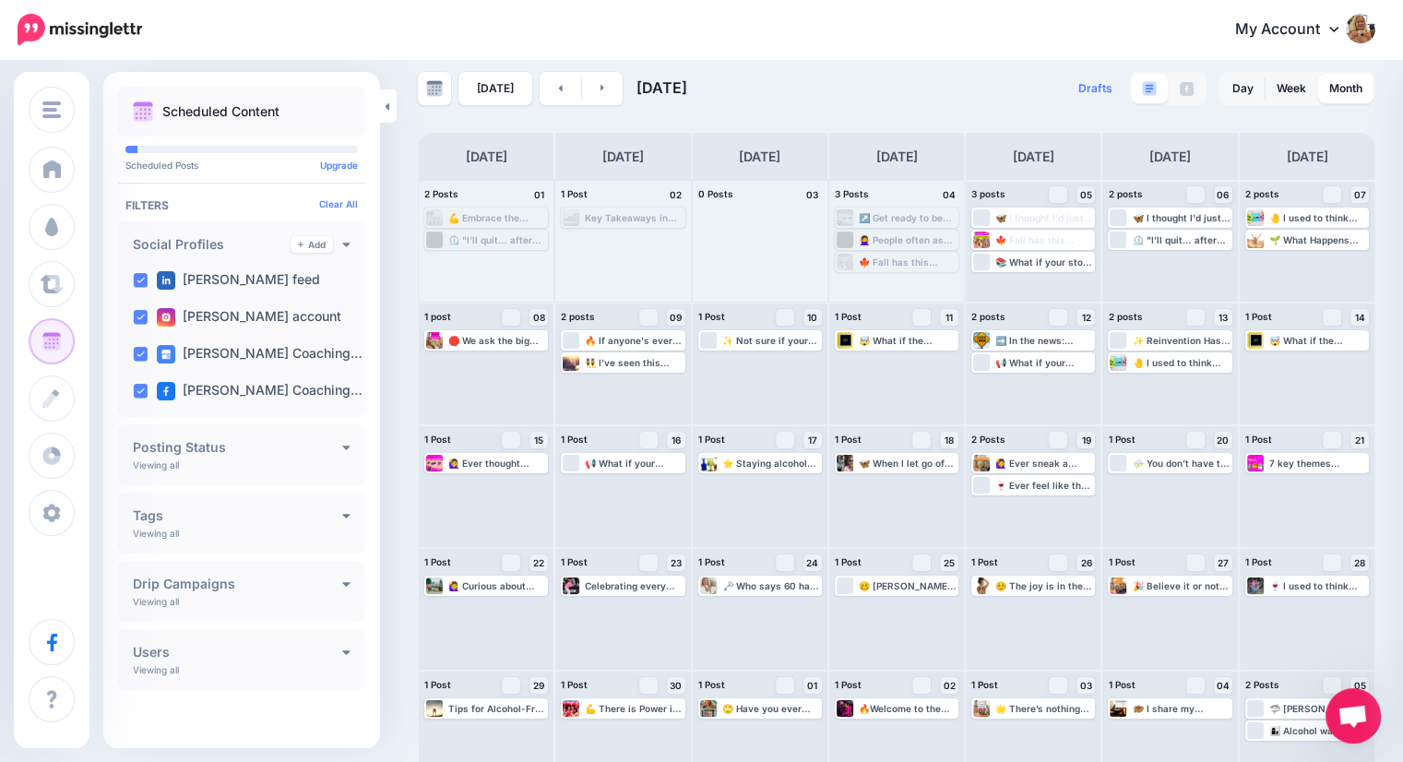
scroll to position [0, 0]
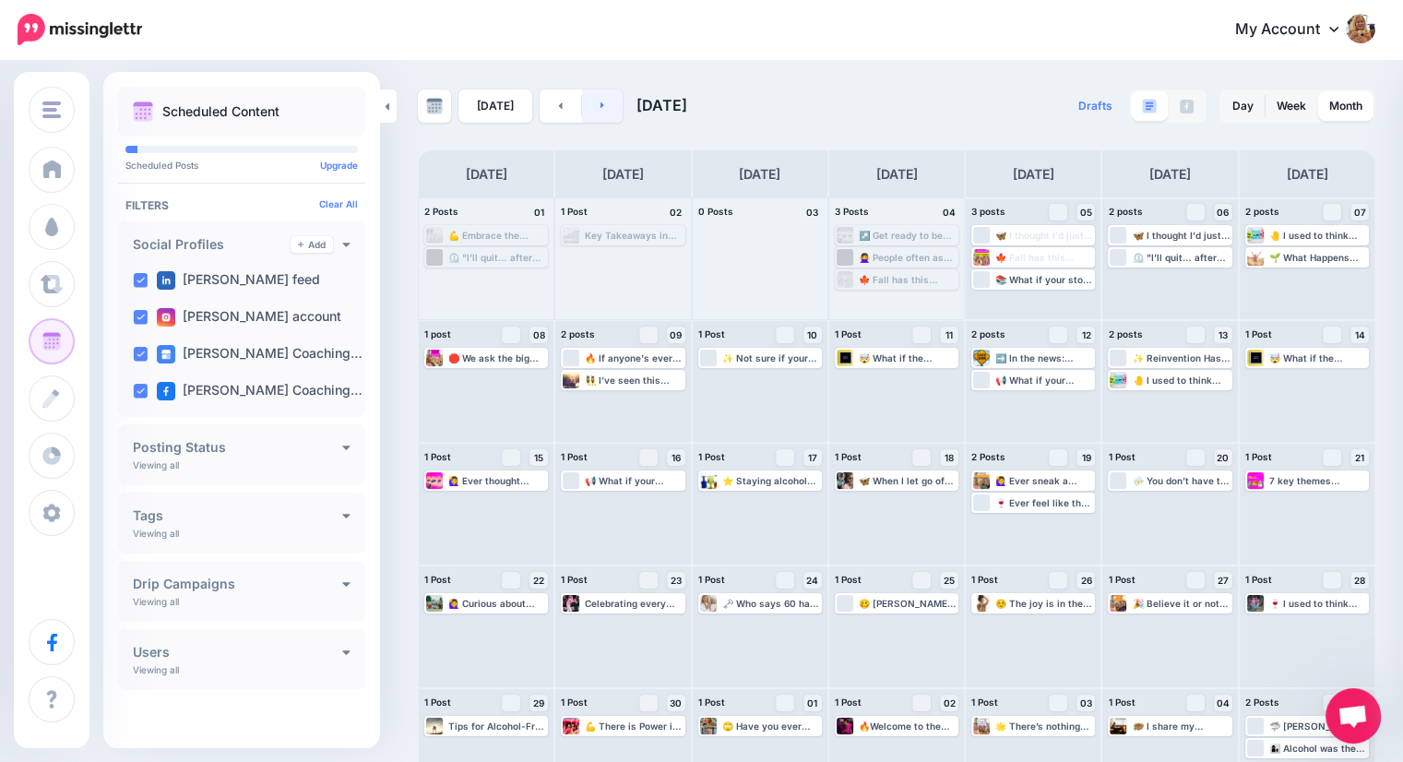
click at [602, 113] on link at bounding box center [602, 105] width 41 height 33
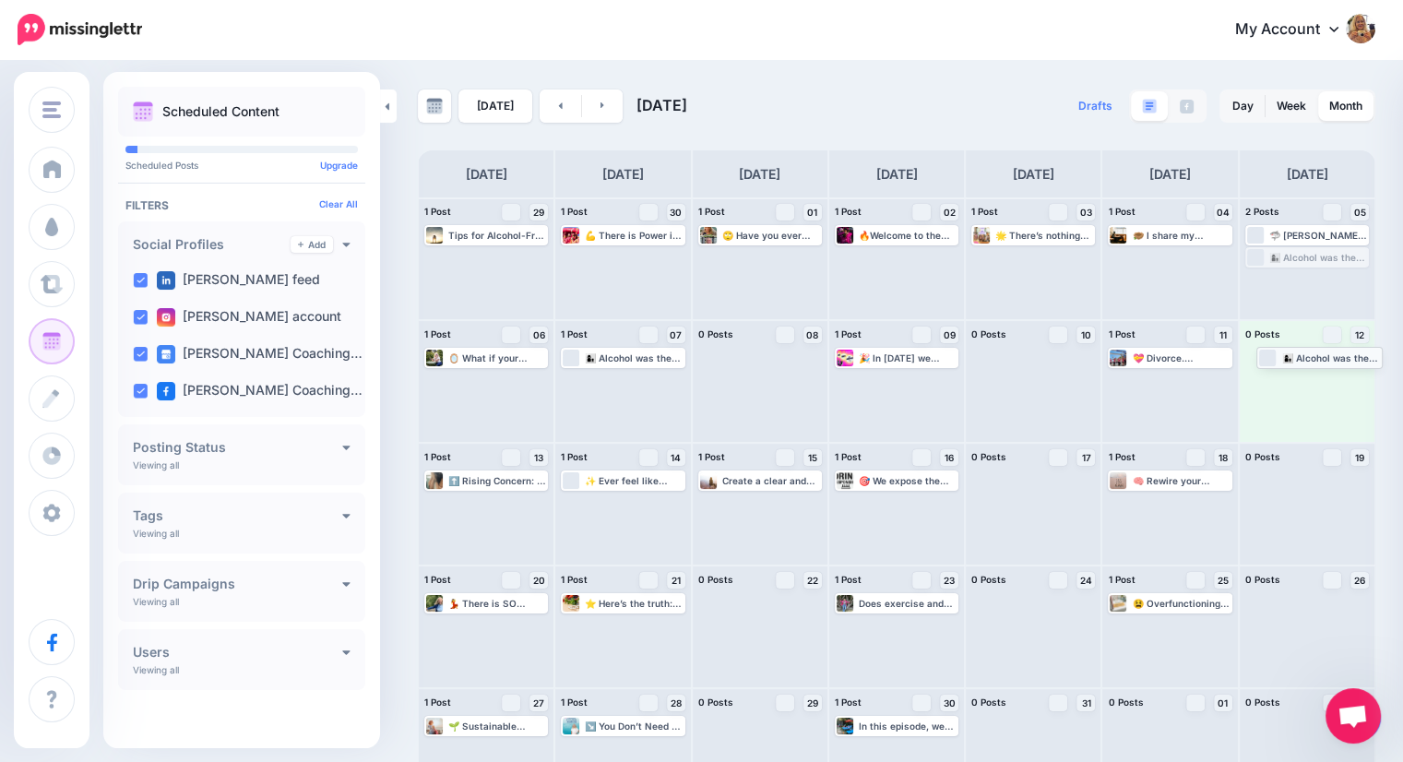
drag, startPoint x: 1322, startPoint y: 259, endPoint x: 1322, endPoint y: 359, distance: 99.6
click at [602, 112] on link at bounding box center [602, 105] width 41 height 33
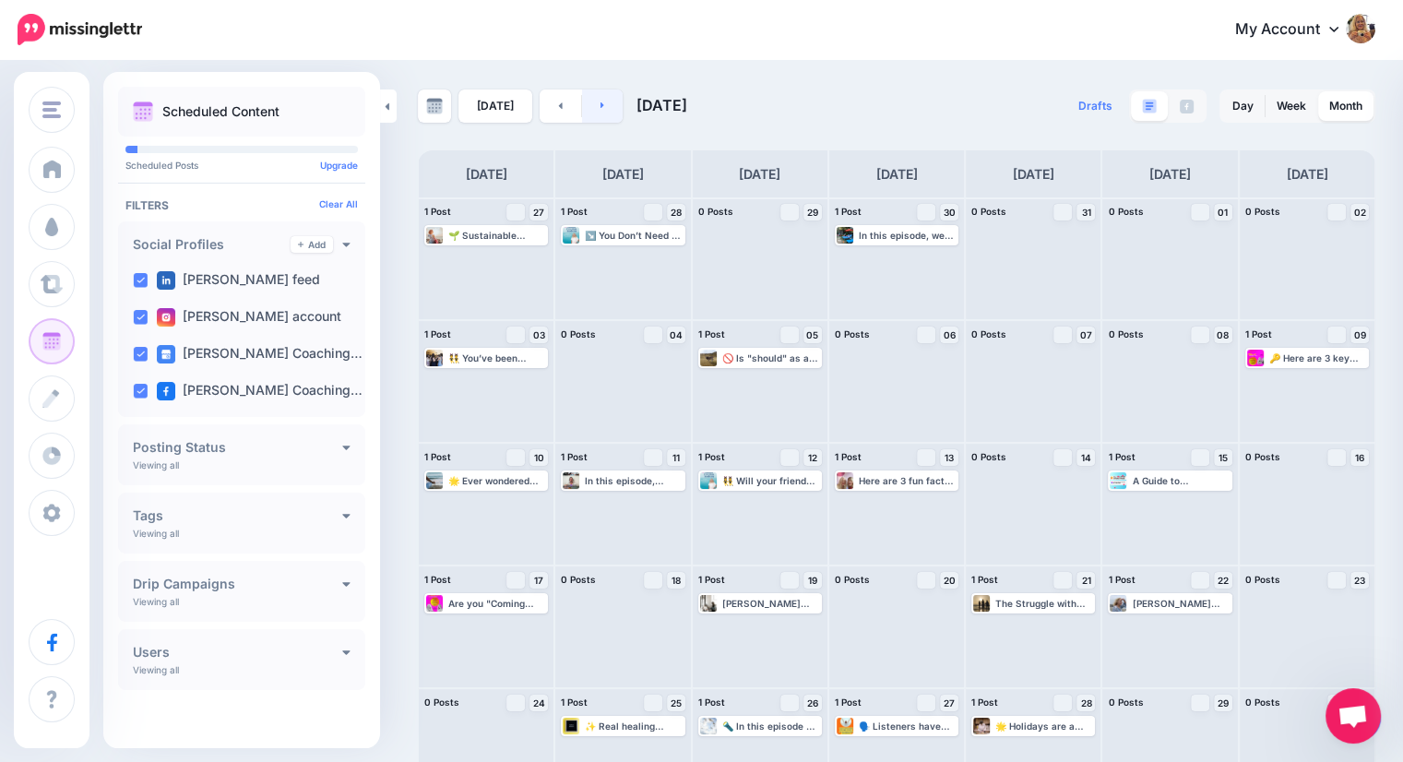
click at [600, 102] on icon at bounding box center [602, 105] width 5 height 11
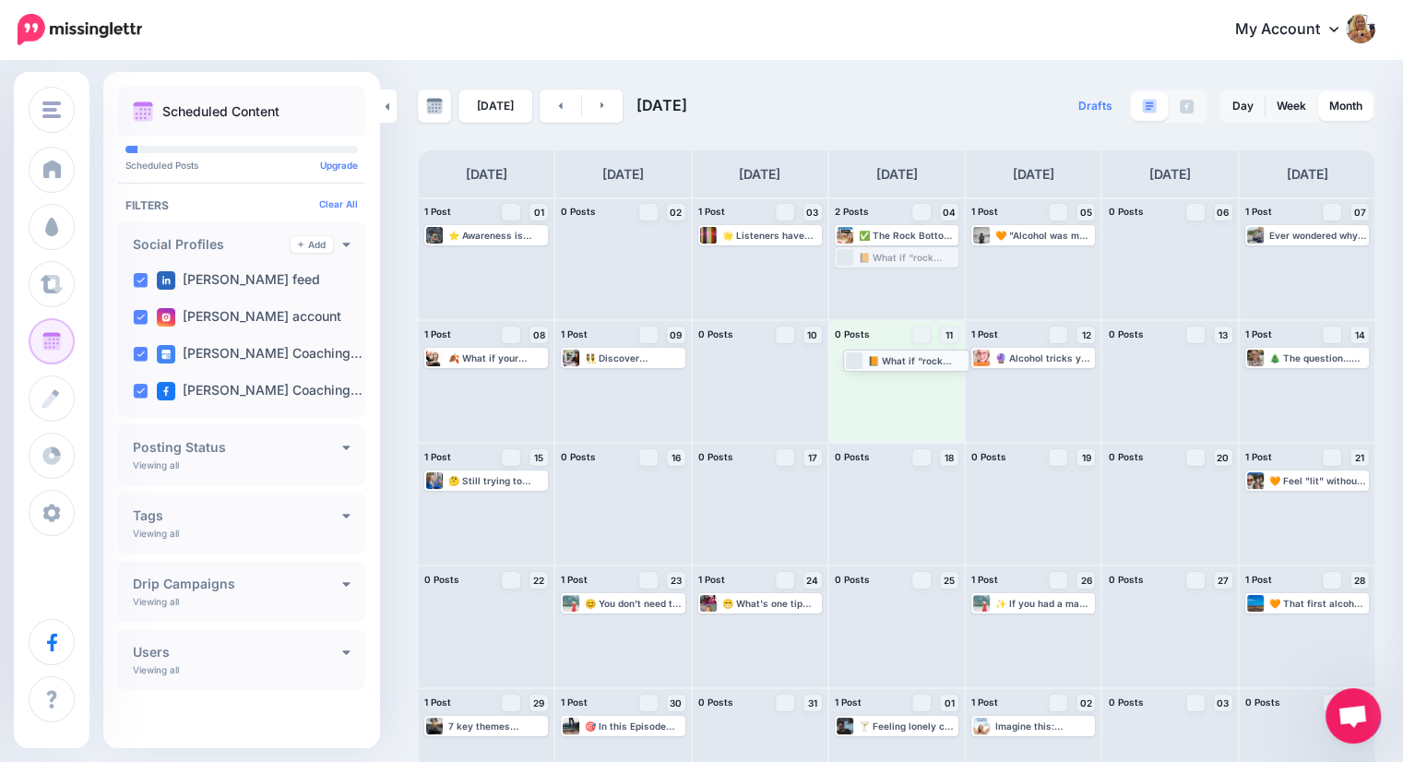
drag, startPoint x: 916, startPoint y: 255, endPoint x: 919, endPoint y: 358, distance: 103.3
click at [600, 101] on link at bounding box center [602, 105] width 41 height 33
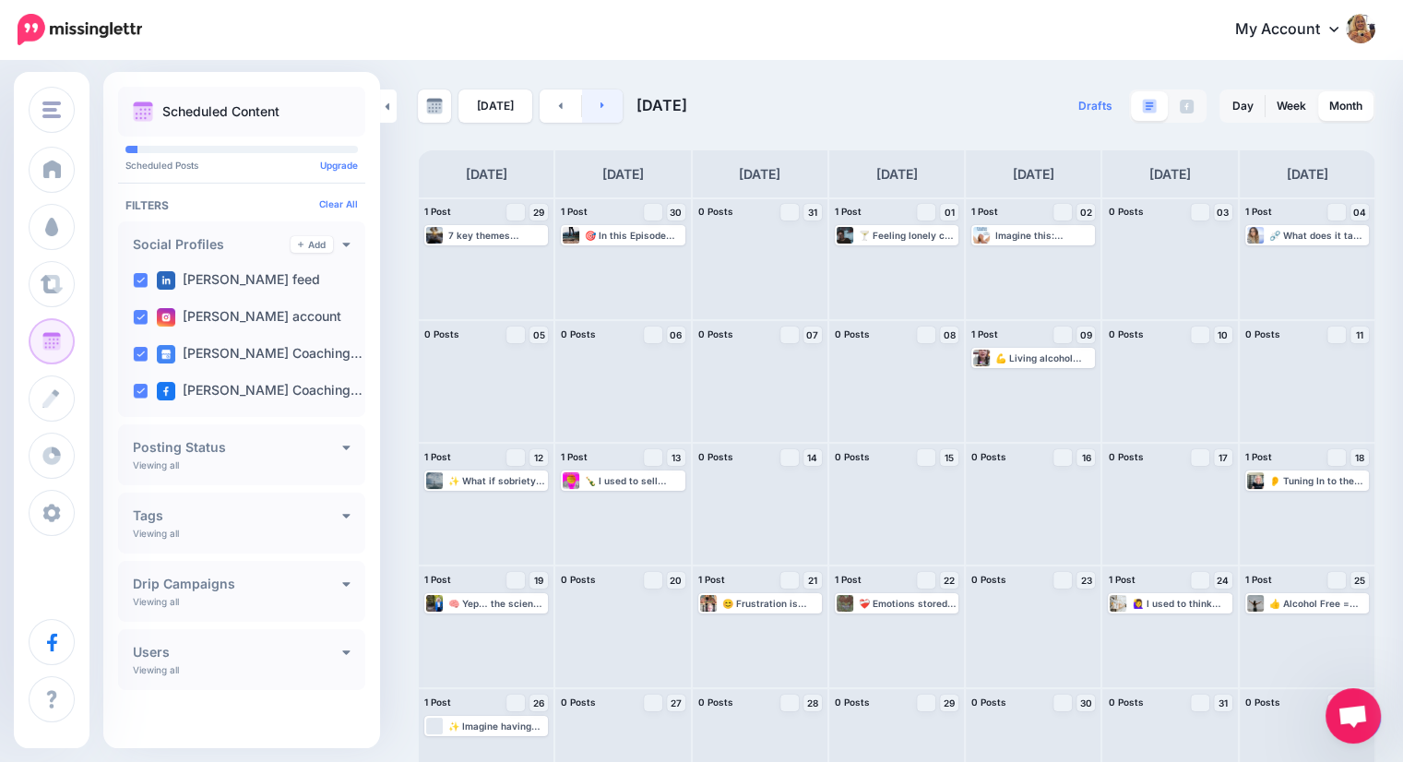
click at [601, 106] on link at bounding box center [602, 105] width 41 height 33
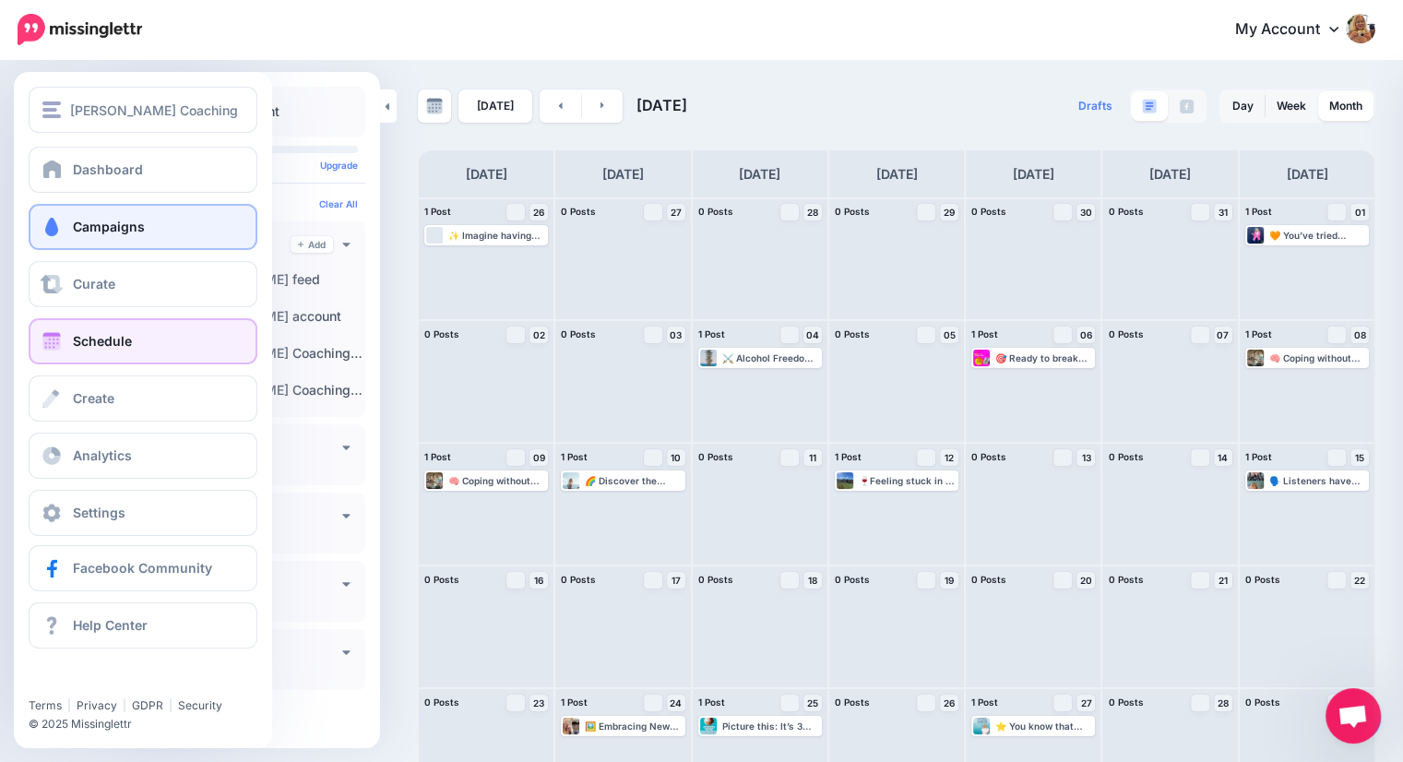
click at [85, 226] on span "Campaigns" at bounding box center [109, 227] width 72 height 16
